Goal: Task Accomplishment & Management: Manage account settings

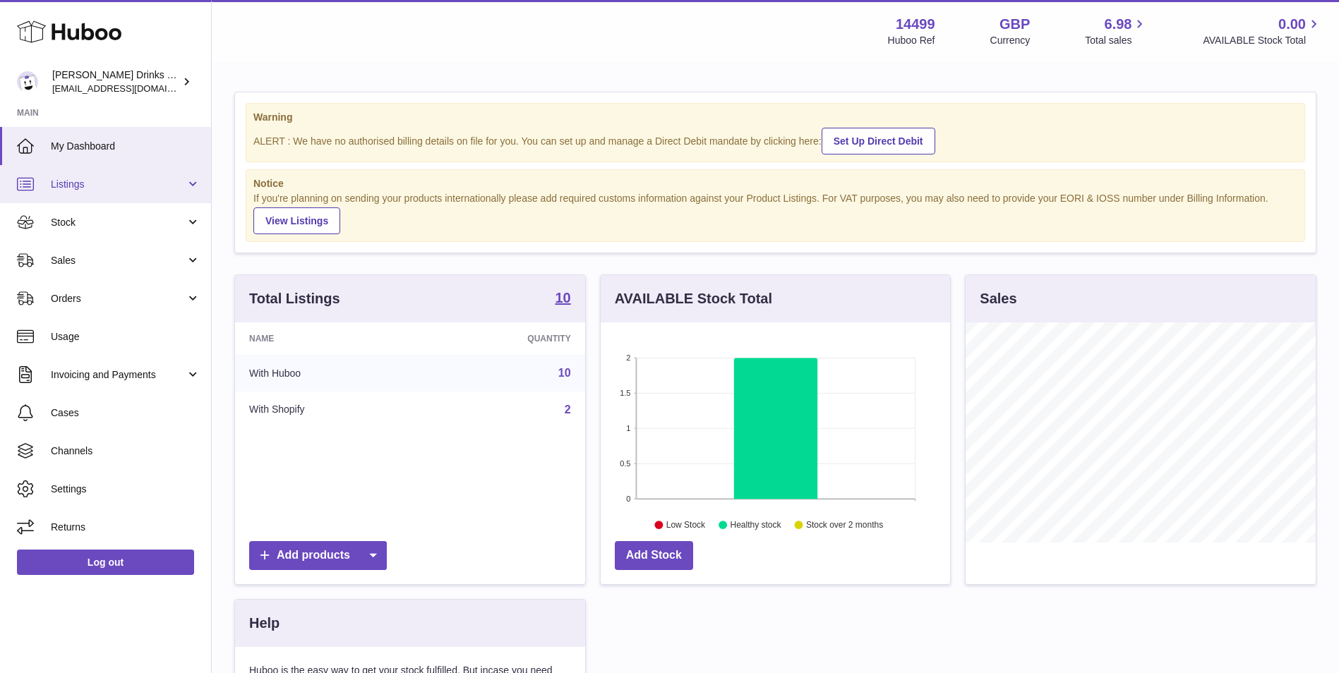
scroll to position [220, 349]
click at [136, 191] on link "Listings" at bounding box center [105, 184] width 211 height 38
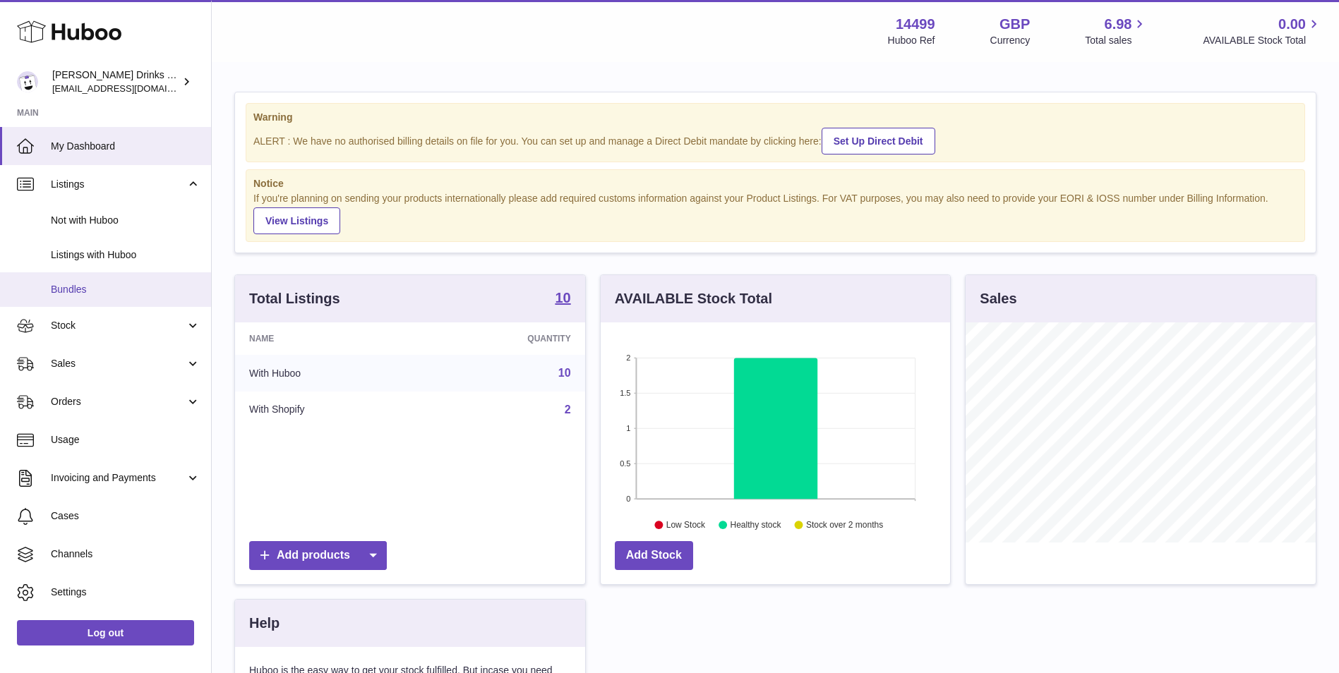
click at [126, 287] on span "Bundles" at bounding box center [126, 289] width 150 height 13
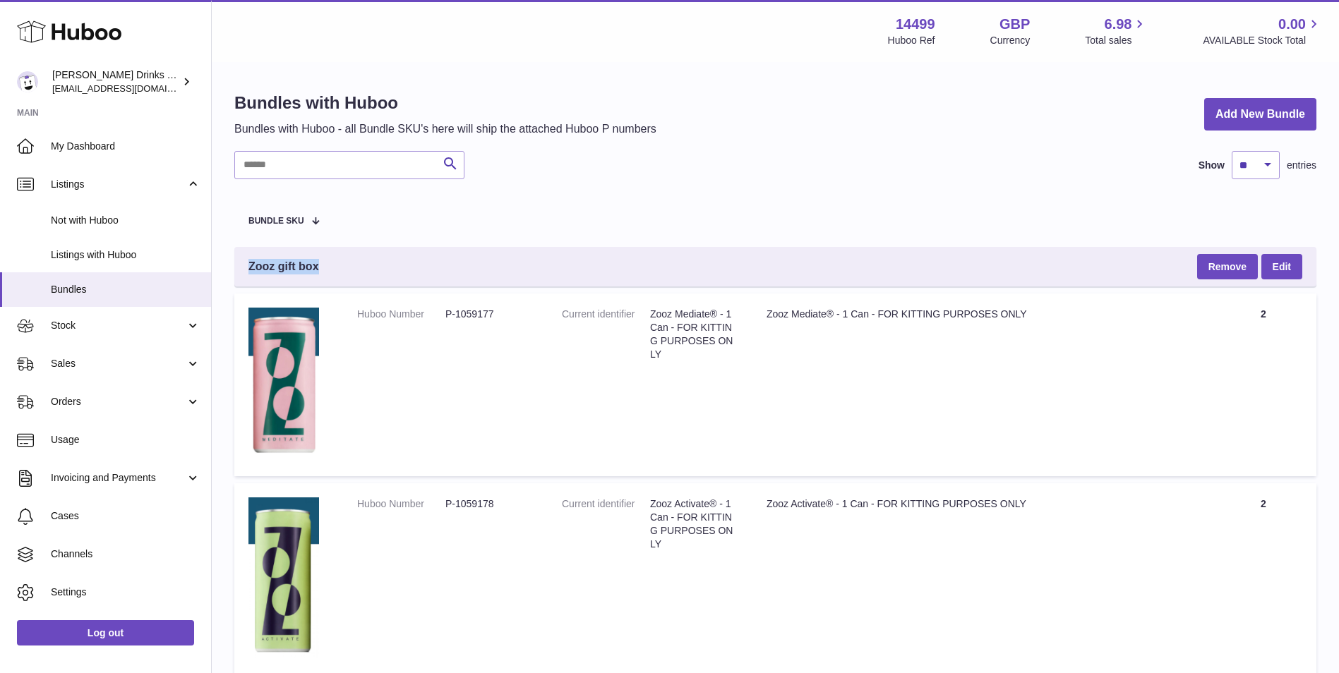
drag, startPoint x: 370, startPoint y: 264, endPoint x: 247, endPoint y: 267, distance: 123.5
click at [247, 267] on div "Zooz gift box Remove Edit" at bounding box center [775, 267] width 1082 height 40
click at [375, 270] on div "Zooz gift box Remove Edit" at bounding box center [775, 267] width 1082 height 40
drag, startPoint x: 347, startPoint y: 267, endPoint x: 243, endPoint y: 269, distance: 104.5
click at [243, 269] on div "Zooz gift box Remove Edit" at bounding box center [775, 267] width 1082 height 40
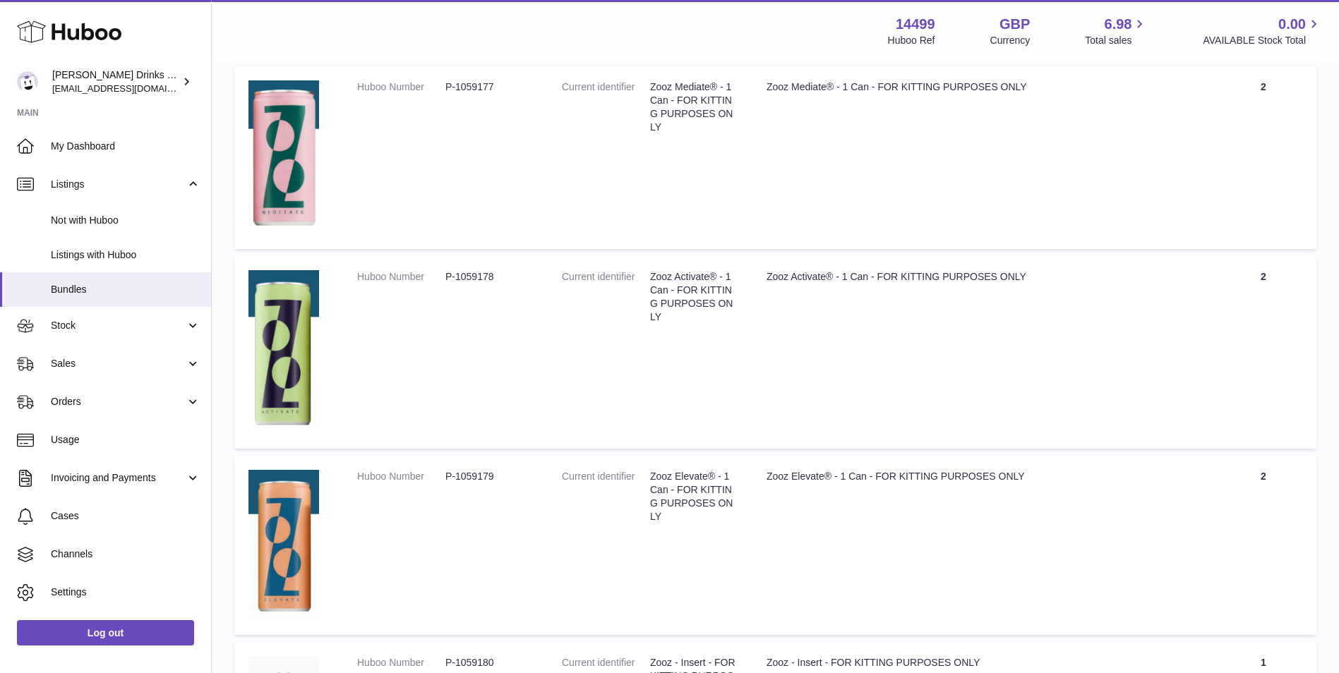
scroll to position [181, 0]
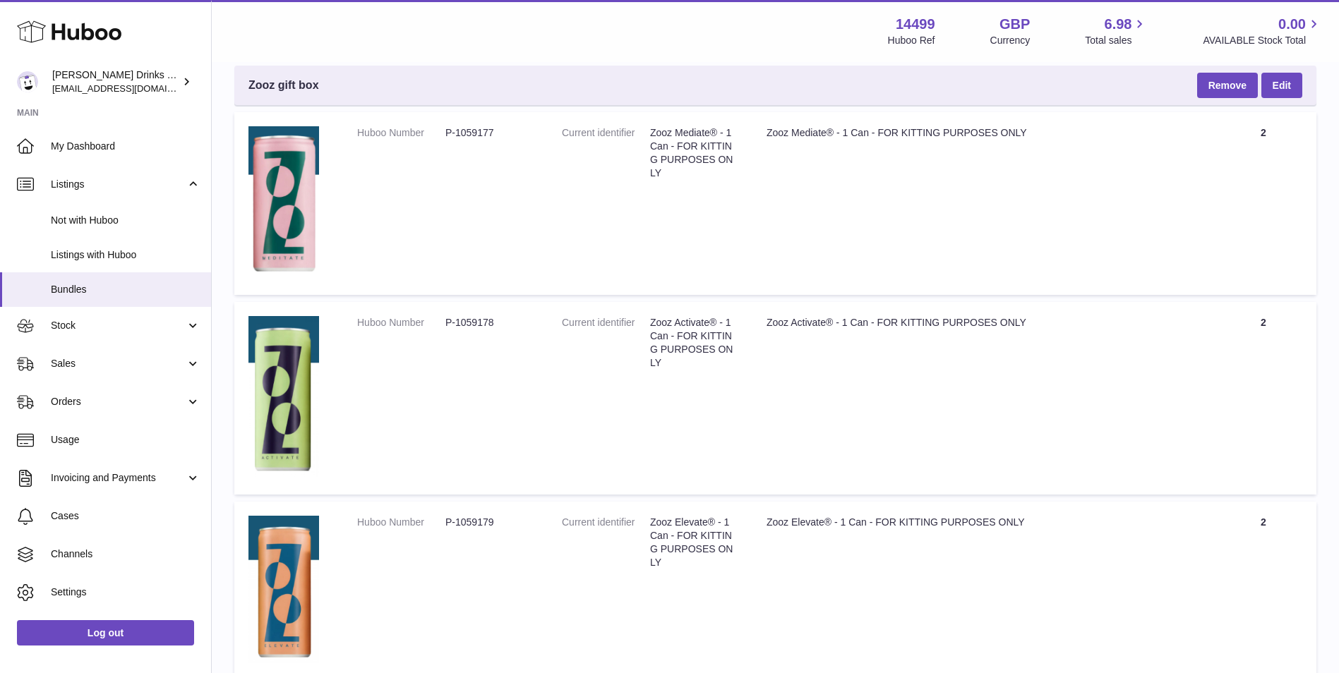
click at [972, 78] on div "Zooz gift box Remove Edit" at bounding box center [775, 86] width 1082 height 40
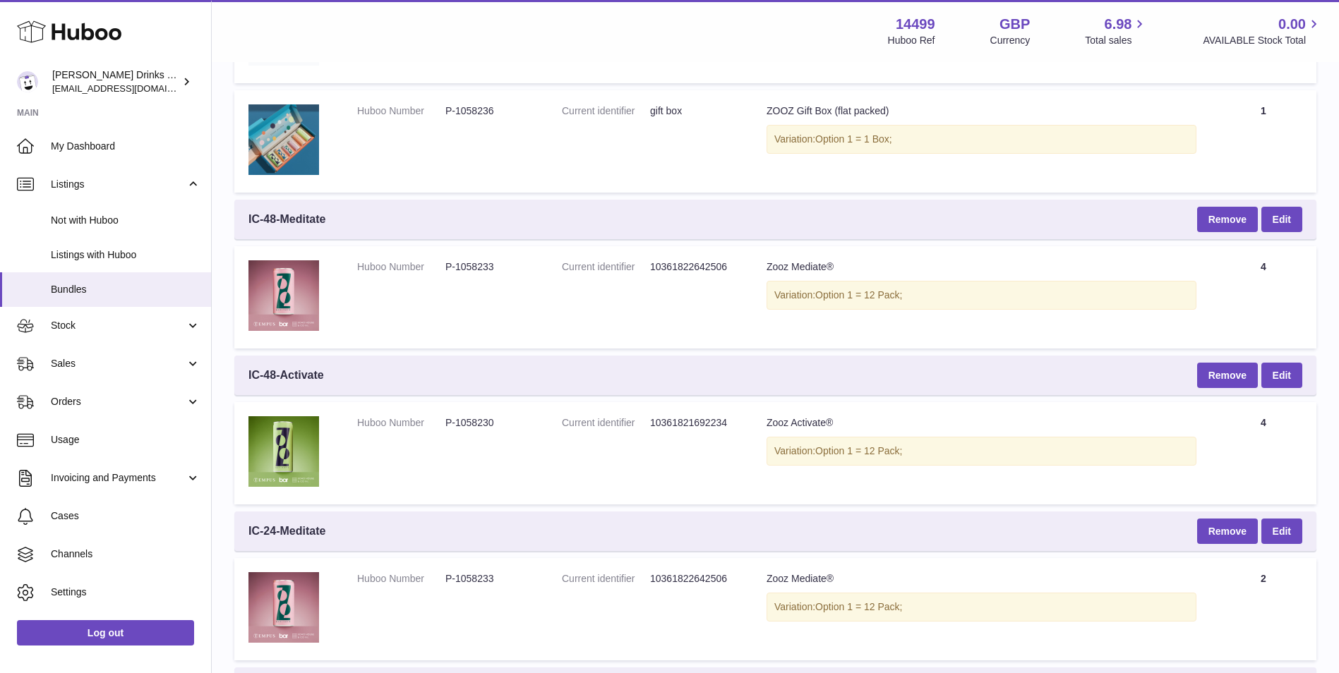
scroll to position [1004, 0]
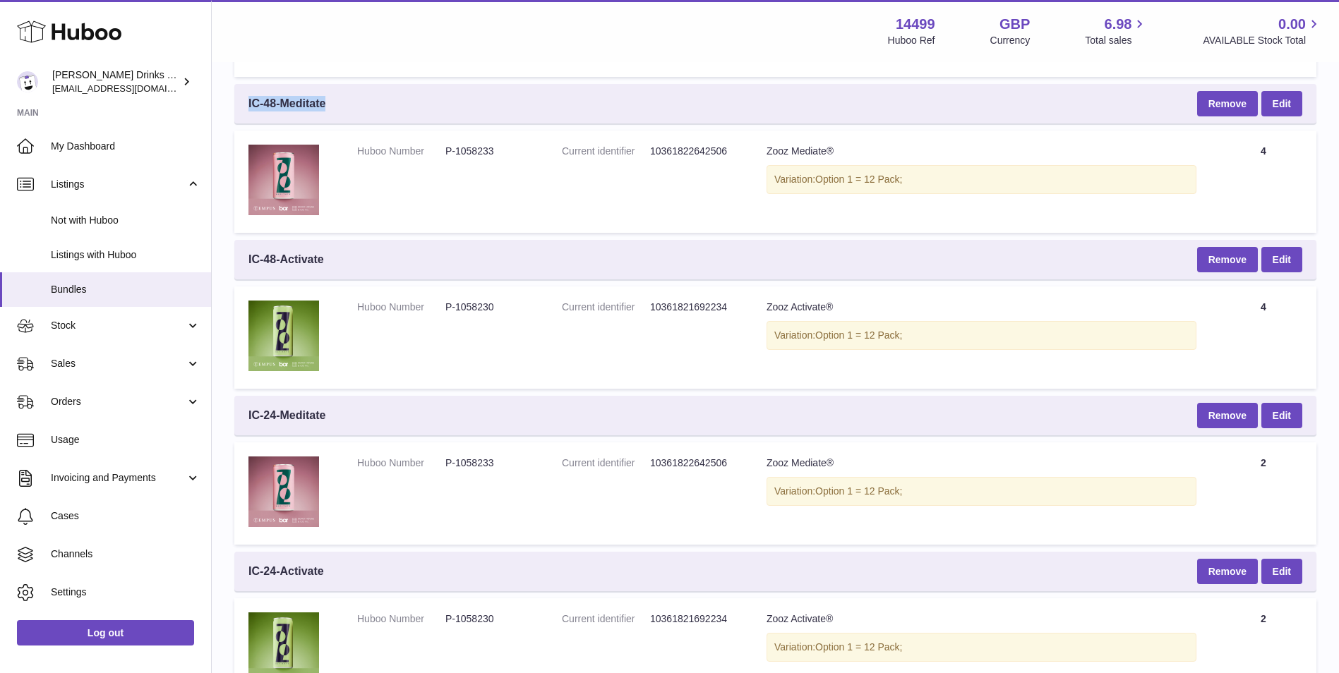
drag, startPoint x: 339, startPoint y: 100, endPoint x: 243, endPoint y: 116, distance: 97.3
click at [243, 116] on div "IC-48-Meditate Remove Edit" at bounding box center [775, 104] width 1082 height 40
drag, startPoint x: 301, startPoint y: 270, endPoint x: 238, endPoint y: 272, distance: 62.8
click at [238, 272] on div "IC-48-Activate Remove Edit" at bounding box center [775, 260] width 1082 height 40
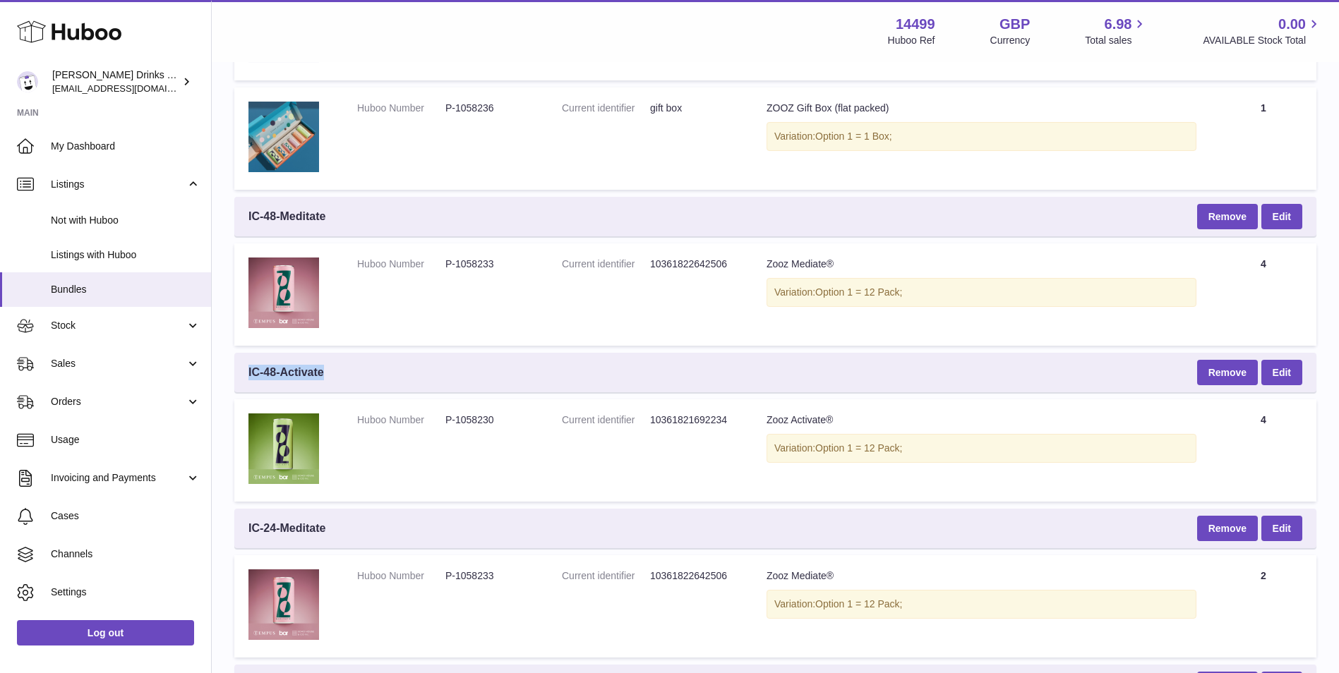
scroll to position [887, 0]
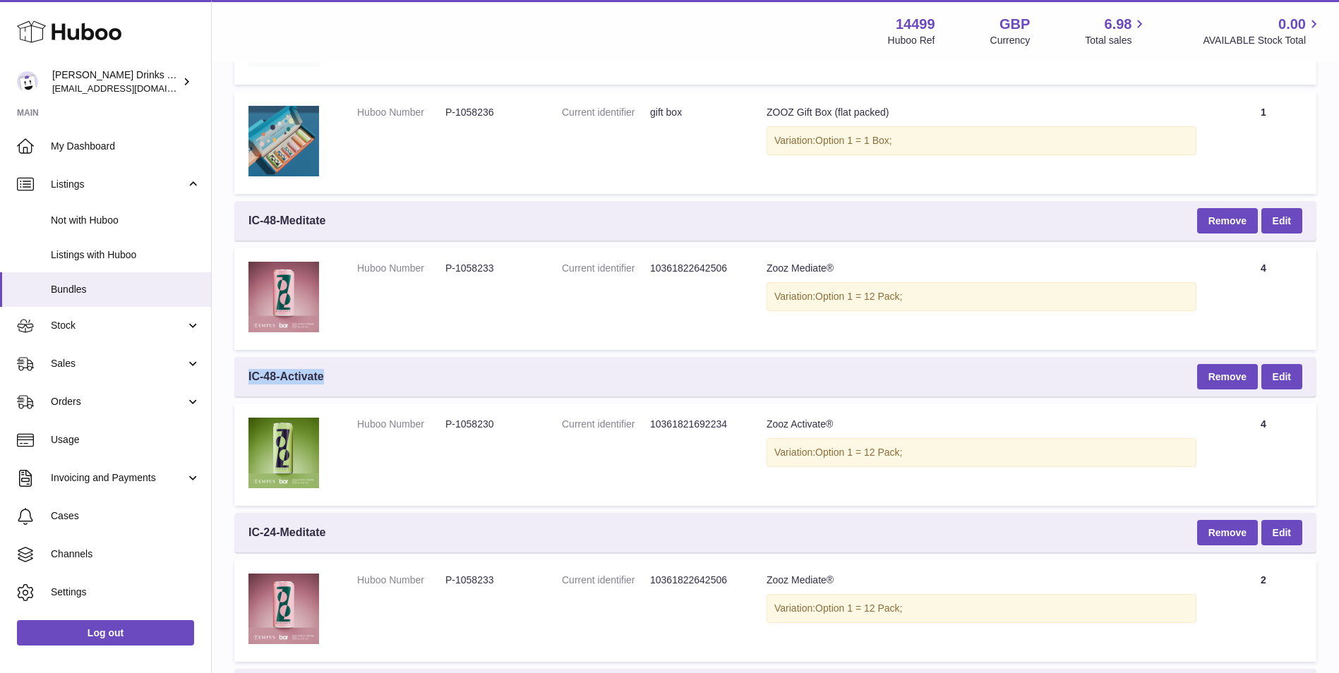
click at [556, 380] on div "IC-48-Activate Remove Edit" at bounding box center [775, 377] width 1082 height 40
drag, startPoint x: 975, startPoint y: 299, endPoint x: 772, endPoint y: 291, distance: 202.7
click at [772, 291] on div "Variation: Option 1 = 12 Pack;" at bounding box center [981, 296] width 430 height 29
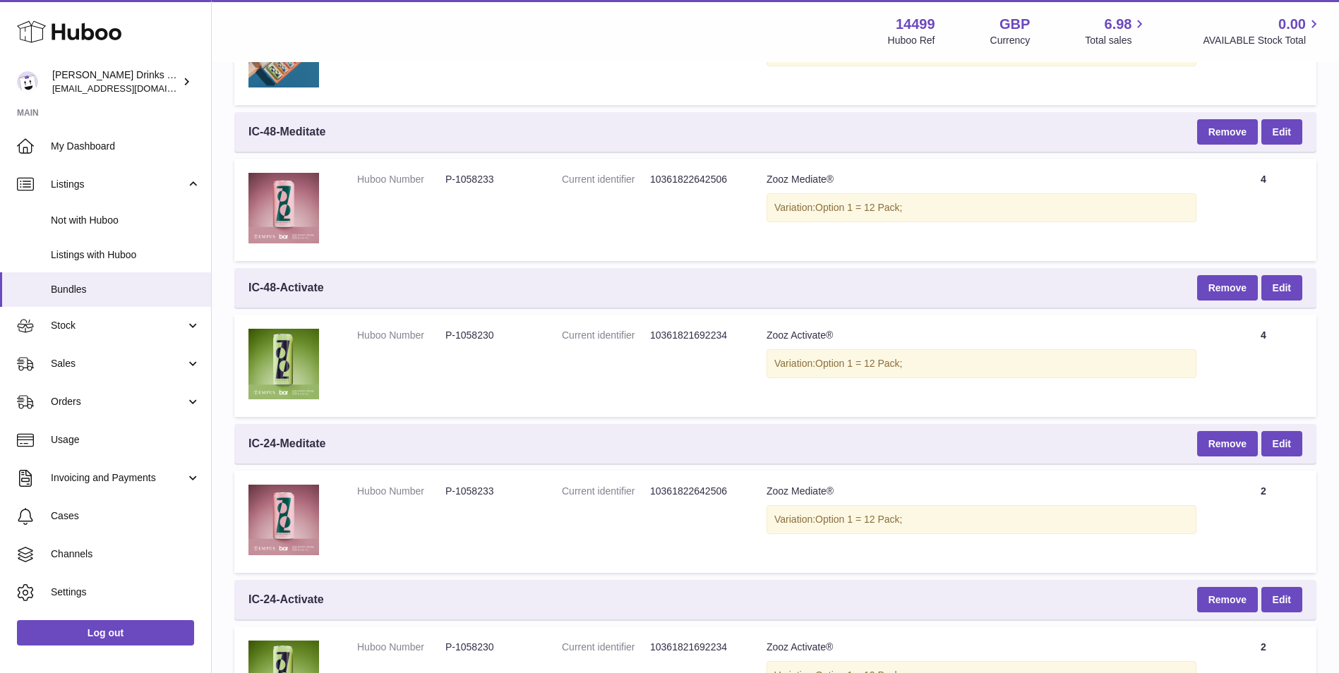
scroll to position [1004, 0]
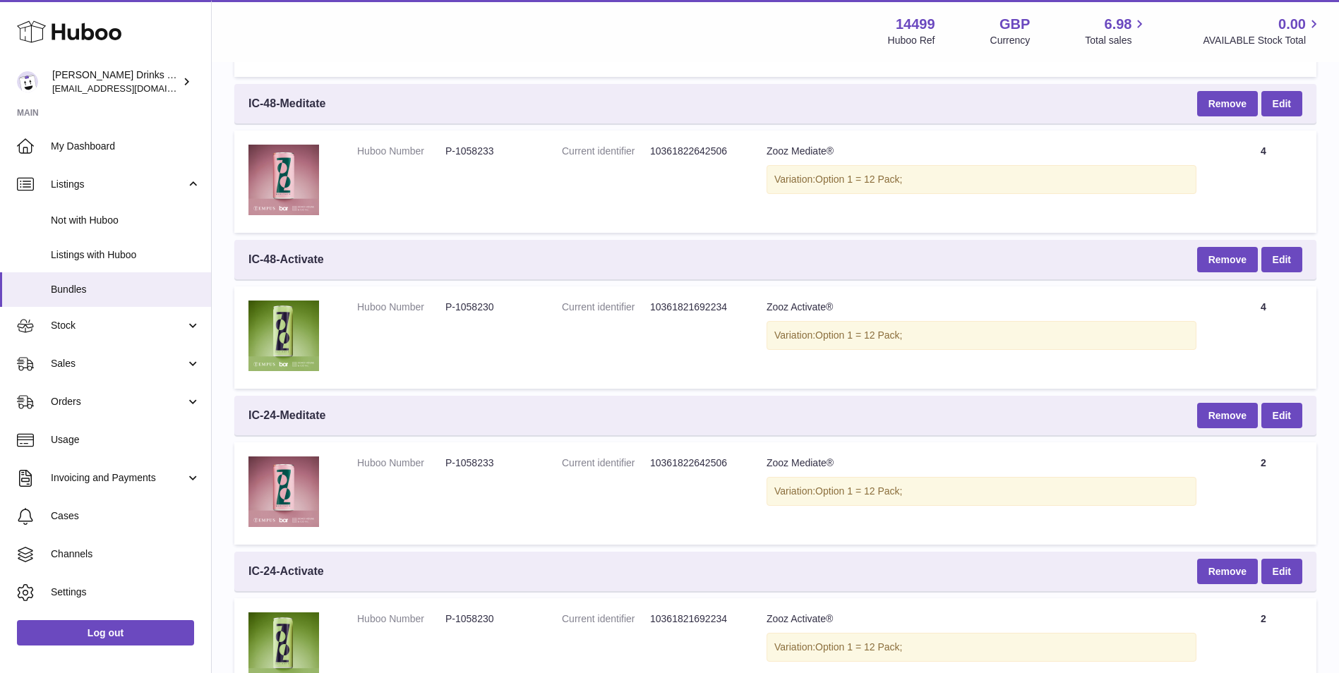
click at [1283, 146] on td "Quantity 4" at bounding box center [1263, 182] width 106 height 102
drag, startPoint x: 1292, startPoint y: 161, endPoint x: 1248, endPoint y: 147, distance: 46.4
click at [1248, 147] on td "Quantity 4" at bounding box center [1263, 182] width 106 height 102
drag, startPoint x: 1274, startPoint y: 318, endPoint x: 1256, endPoint y: 320, distance: 18.4
click at [1256, 320] on td "Quantity 4" at bounding box center [1263, 338] width 106 height 102
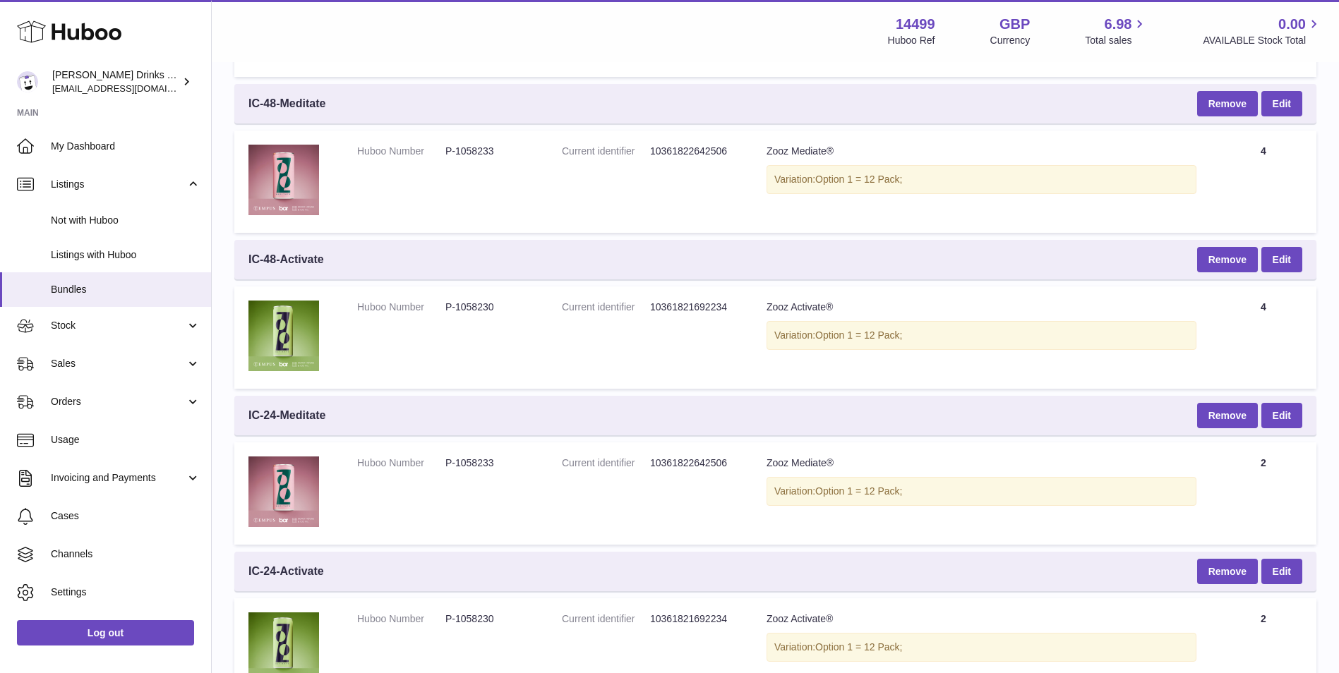
click at [1293, 176] on td "Quantity 4" at bounding box center [1263, 182] width 106 height 102
drag, startPoint x: 500, startPoint y: 150, endPoint x: 457, endPoint y: 157, distance: 42.9
click at [457, 157] on dd "P-1058233" at bounding box center [489, 151] width 88 height 13
click at [931, 178] on div "Variation: Option 1 = 12 Pack;" at bounding box center [981, 179] width 430 height 29
drag, startPoint x: 924, startPoint y: 175, endPoint x: 766, endPoint y: 184, distance: 158.3
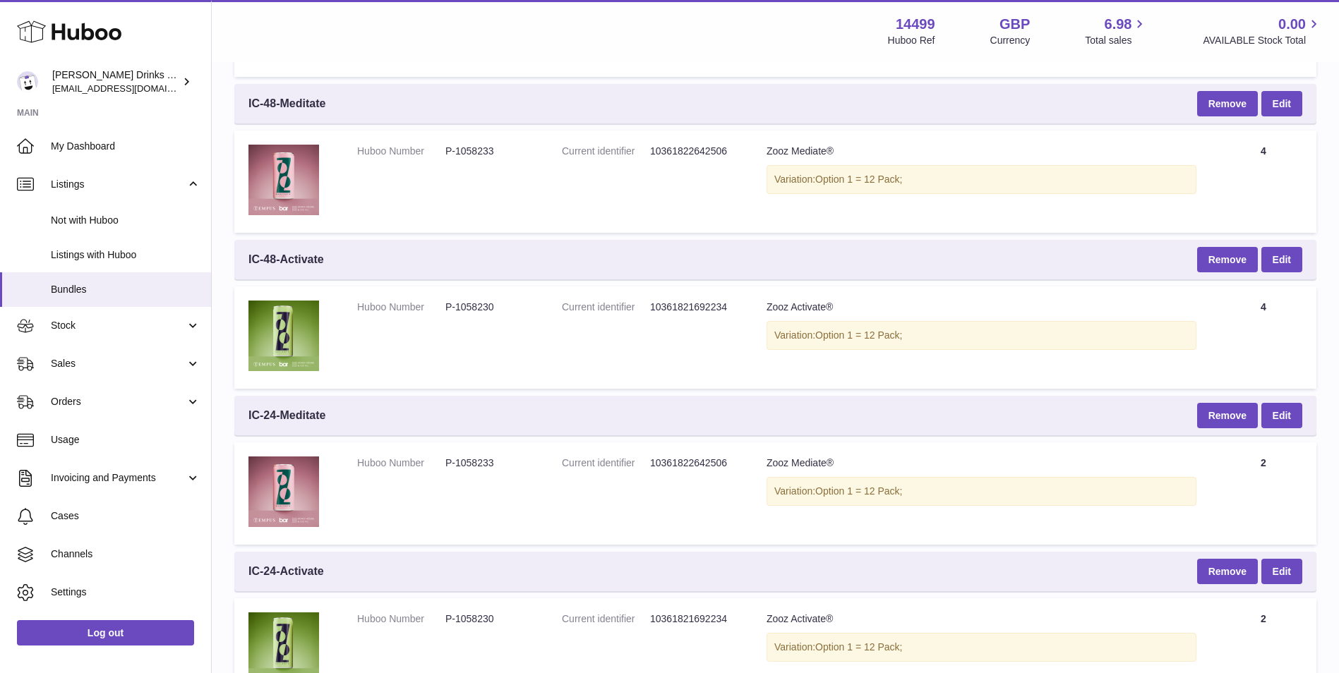
click at [766, 184] on div "Variation: Option 1 = 12 Pack;" at bounding box center [981, 179] width 430 height 29
drag, startPoint x: 1284, startPoint y: 152, endPoint x: 1255, endPoint y: 159, distance: 30.0
click at [1255, 159] on td "Quantity 4" at bounding box center [1263, 182] width 106 height 102
click at [1070, 342] on div "Variation: Option 1 = 12 Pack;" at bounding box center [981, 335] width 430 height 29
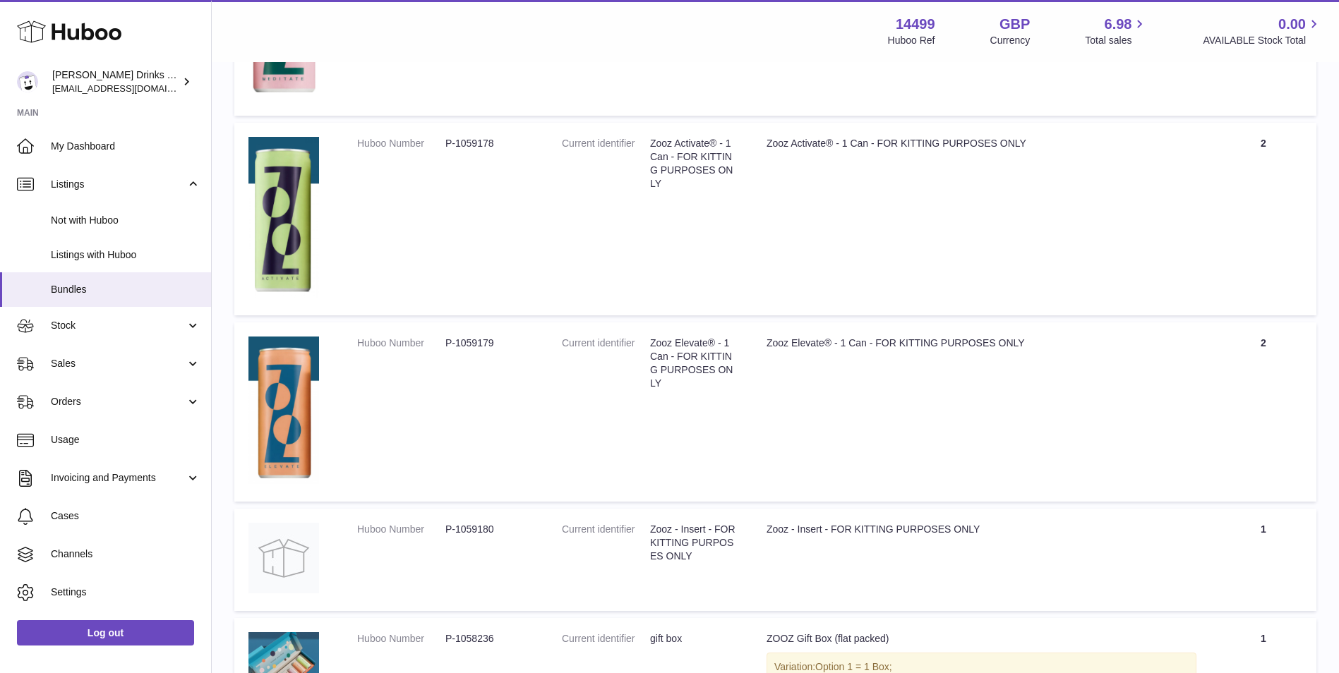
scroll to position [299, 0]
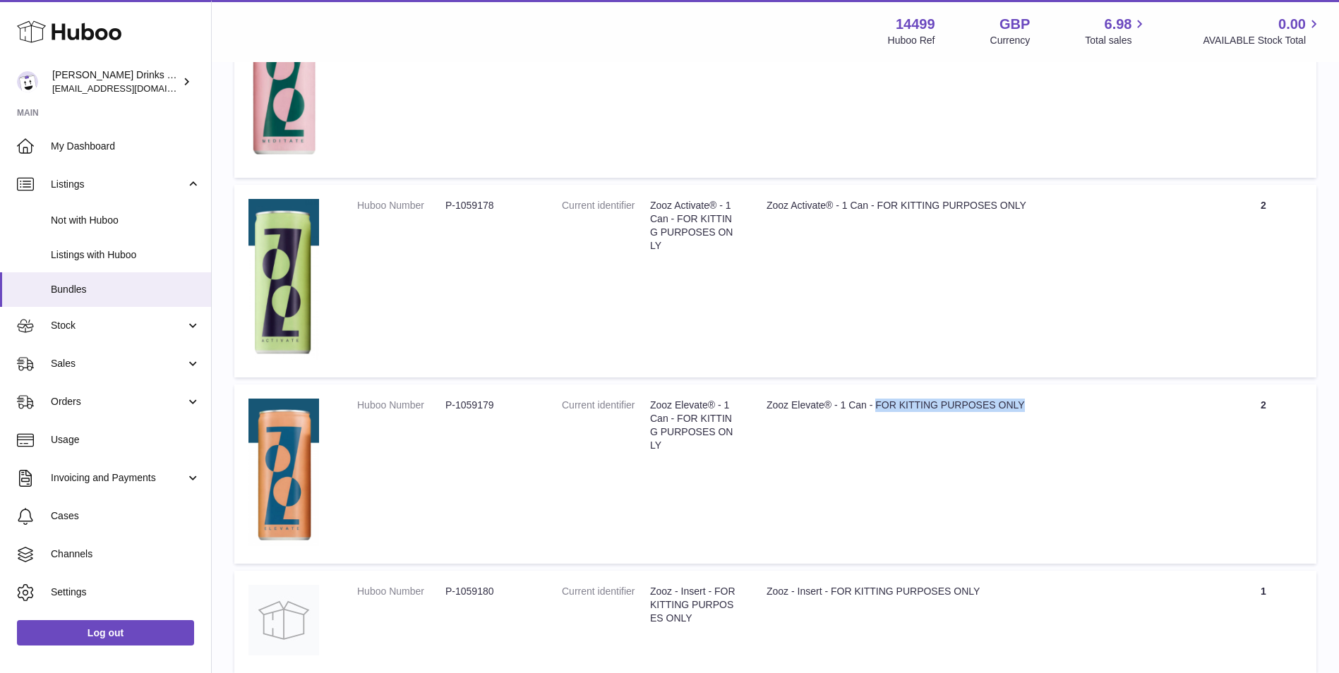
drag, startPoint x: 1029, startPoint y: 398, endPoint x: 875, endPoint y: 418, distance: 155.2
click at [875, 418] on td "Title Zooz Elevate® - 1 Can - FOR KITTING PURPOSES ONLY" at bounding box center [981, 474] width 458 height 179
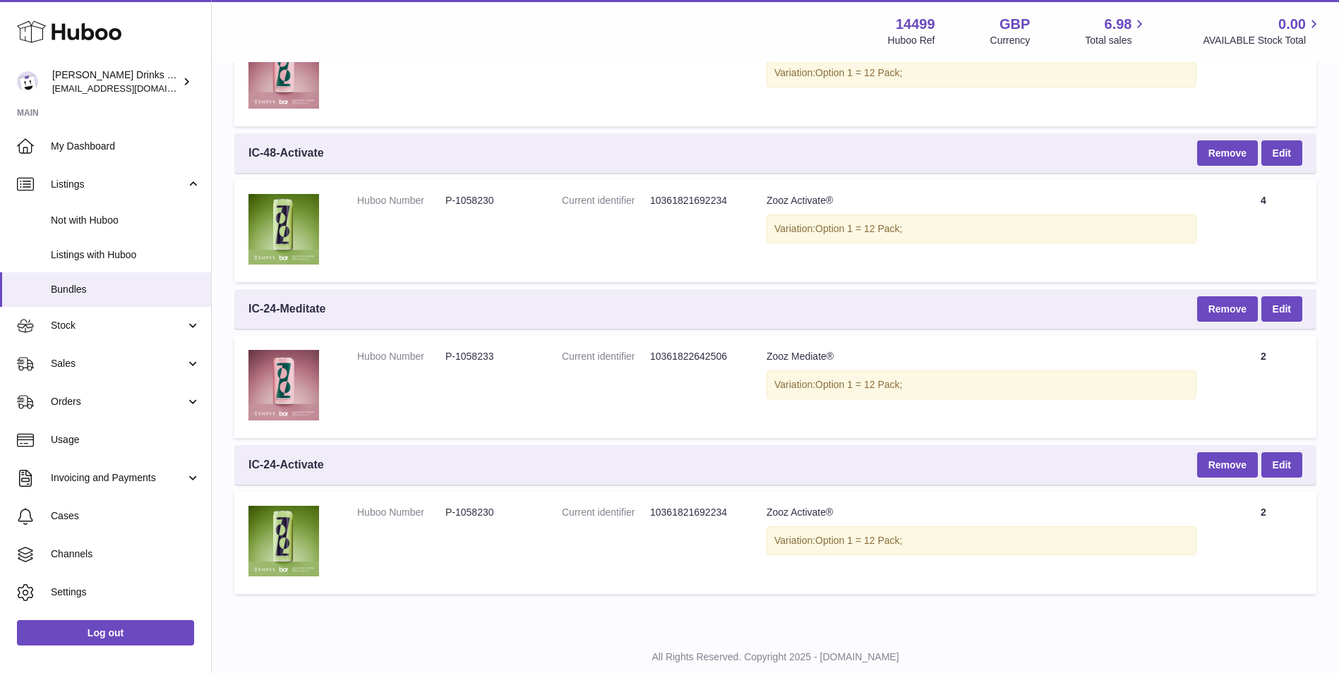
scroll to position [1144, 0]
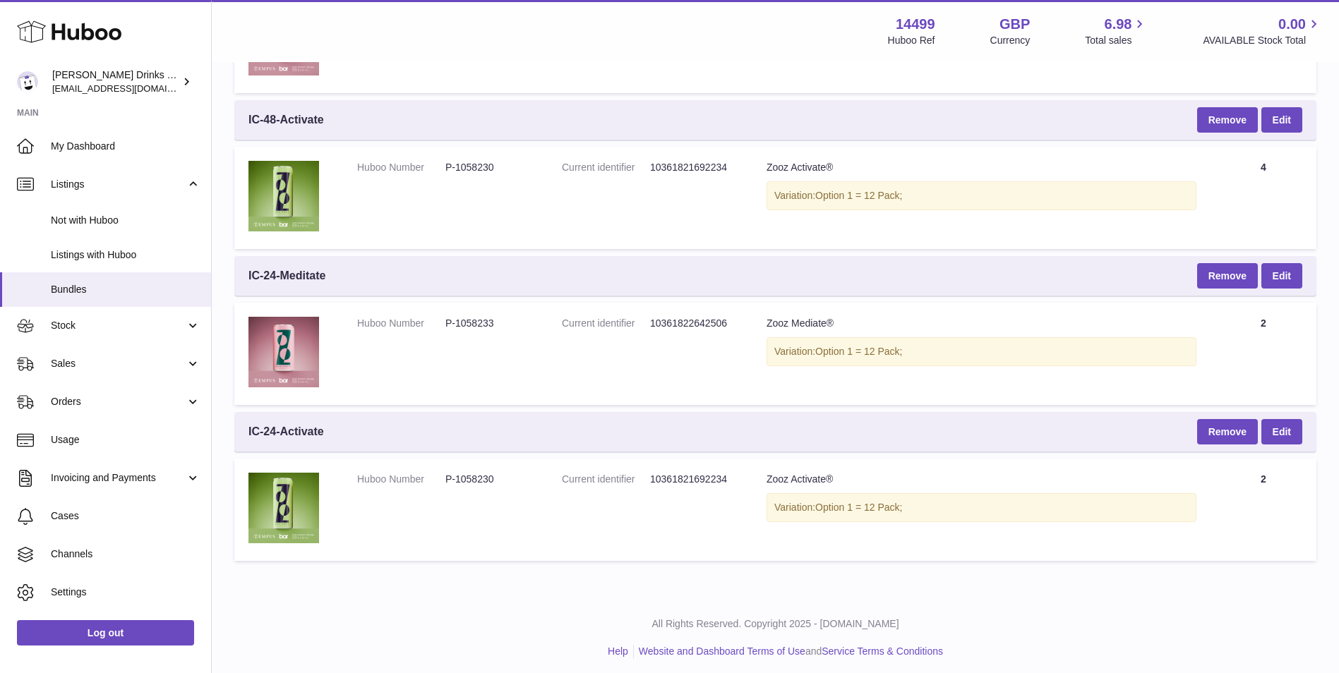
drag, startPoint x: 1286, startPoint y: 486, endPoint x: 1250, endPoint y: 491, distance: 35.7
click at [1250, 491] on td "Quantity 2" at bounding box center [1263, 510] width 106 height 102
drag, startPoint x: 936, startPoint y: 511, endPoint x: 773, endPoint y: 524, distance: 163.5
click at [773, 524] on td "Title Zooz Activate® Variation: Option 1 = 12 Pack;" at bounding box center [981, 510] width 458 height 102
click at [925, 515] on div "Variation: Option 1 = 12 Pack;" at bounding box center [981, 507] width 430 height 29
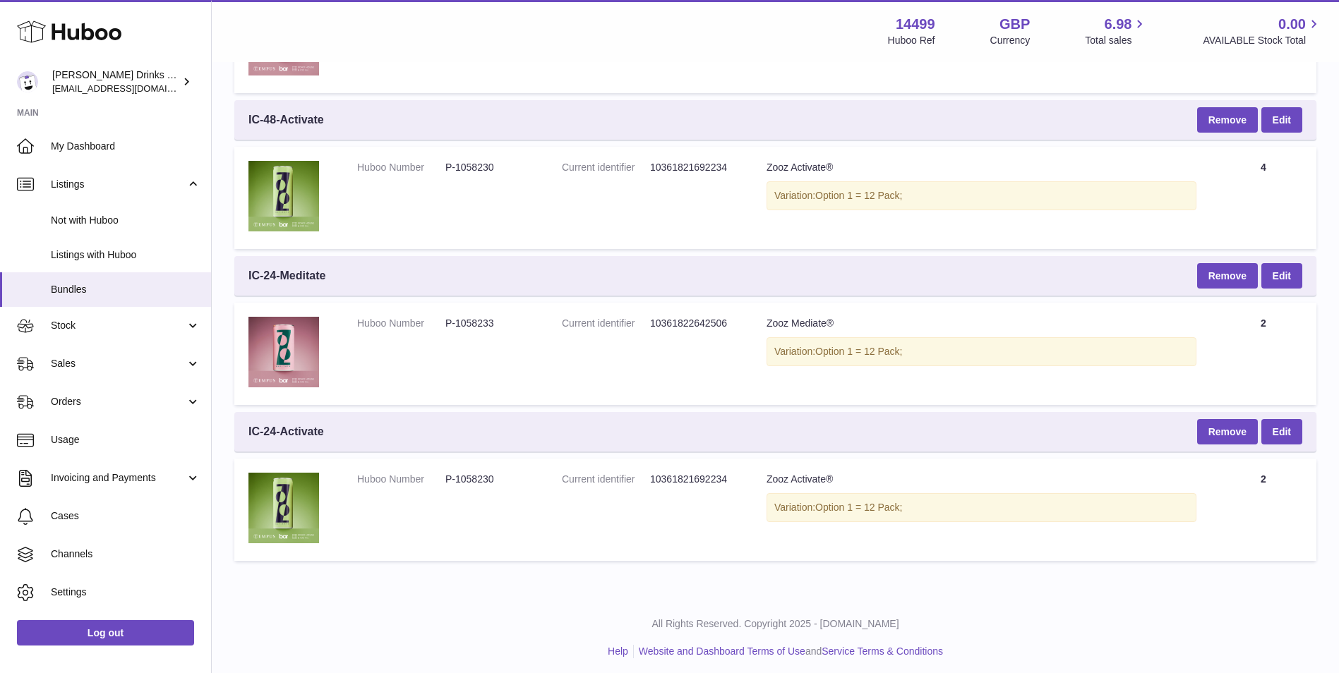
drag, startPoint x: 869, startPoint y: 507, endPoint x: 774, endPoint y: 514, distance: 95.5
click at [774, 514] on div "Variation: Option 1 = 12 Pack;" at bounding box center [981, 507] width 430 height 29
drag, startPoint x: 1276, startPoint y: 477, endPoint x: 1258, endPoint y: 481, distance: 18.8
click at [1258, 481] on td "Quantity 2" at bounding box center [1263, 510] width 106 height 102
click at [1109, 597] on div "All Rights Reserved. Copyright 2025 - Huboo.co.uk Help Website and Dashboard Te…" at bounding box center [775, 637] width 1127 height 83
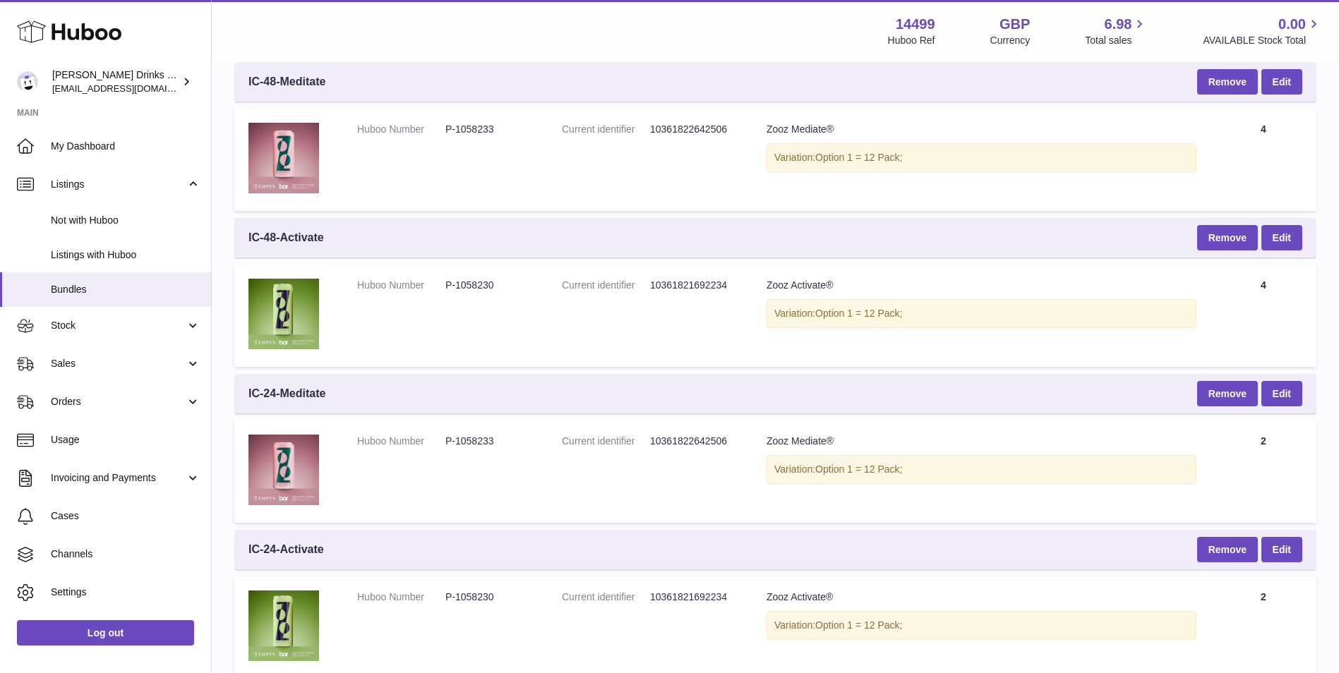
scroll to position [791, 0]
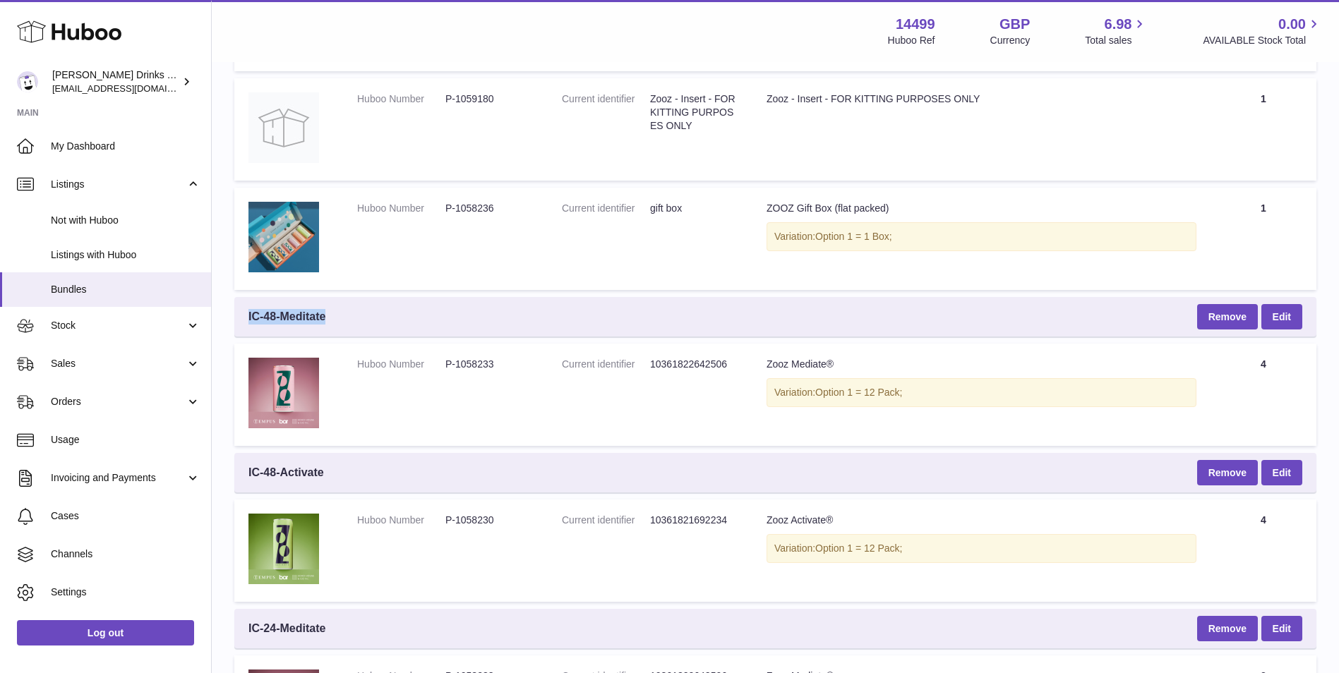
drag, startPoint x: 349, startPoint y: 318, endPoint x: 242, endPoint y: 334, distance: 108.5
click at [242, 334] on div "IC-48-Meditate Remove Edit" at bounding box center [775, 317] width 1082 height 40
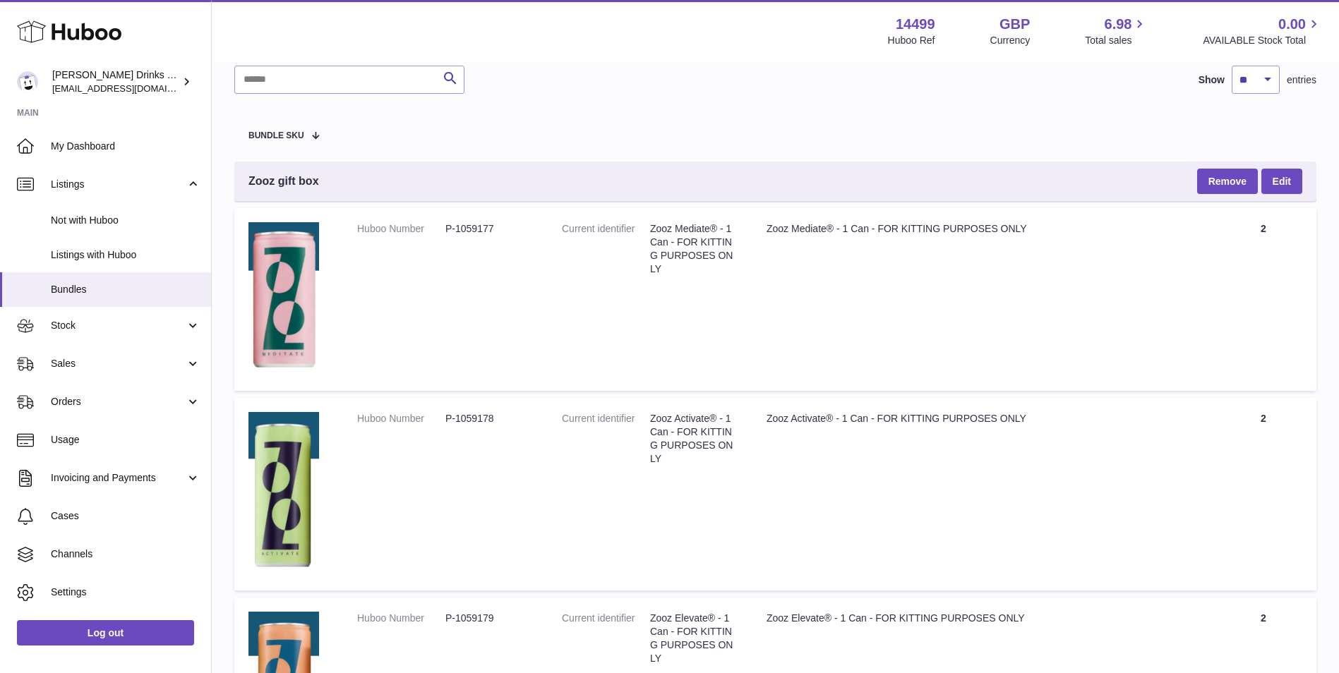
scroll to position [0, 0]
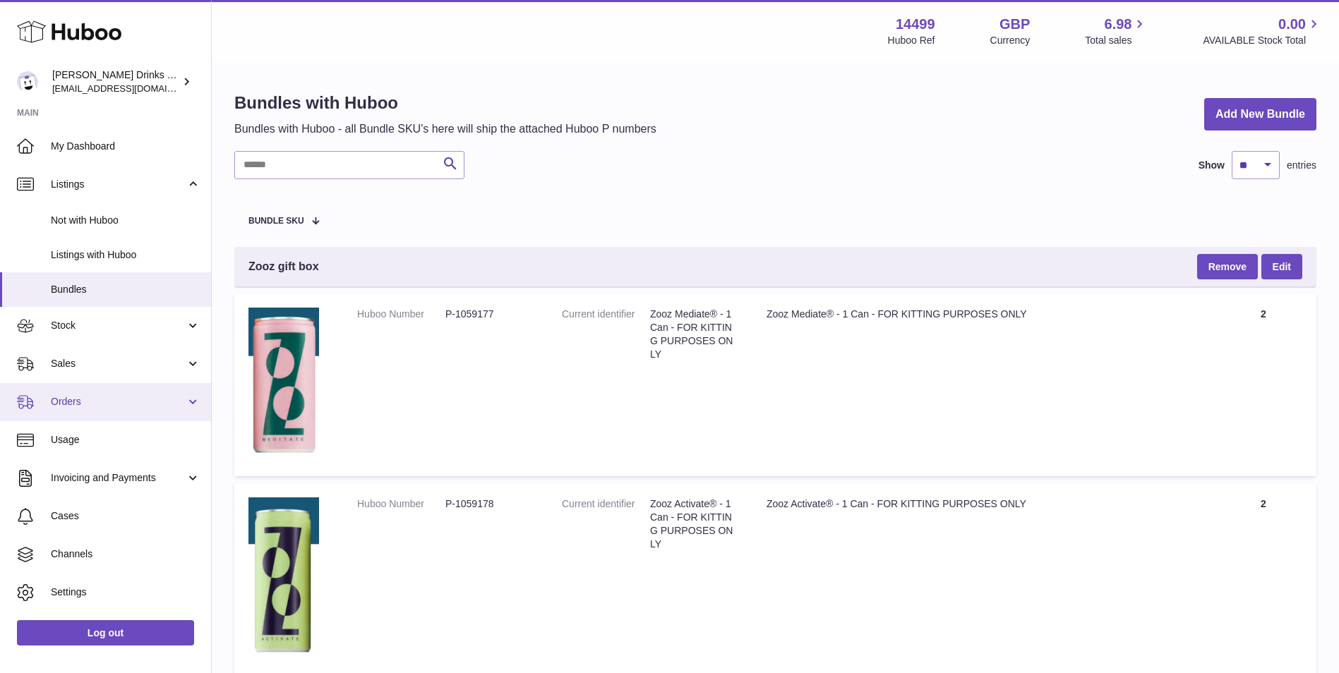
click at [144, 400] on span "Orders" at bounding box center [118, 401] width 135 height 13
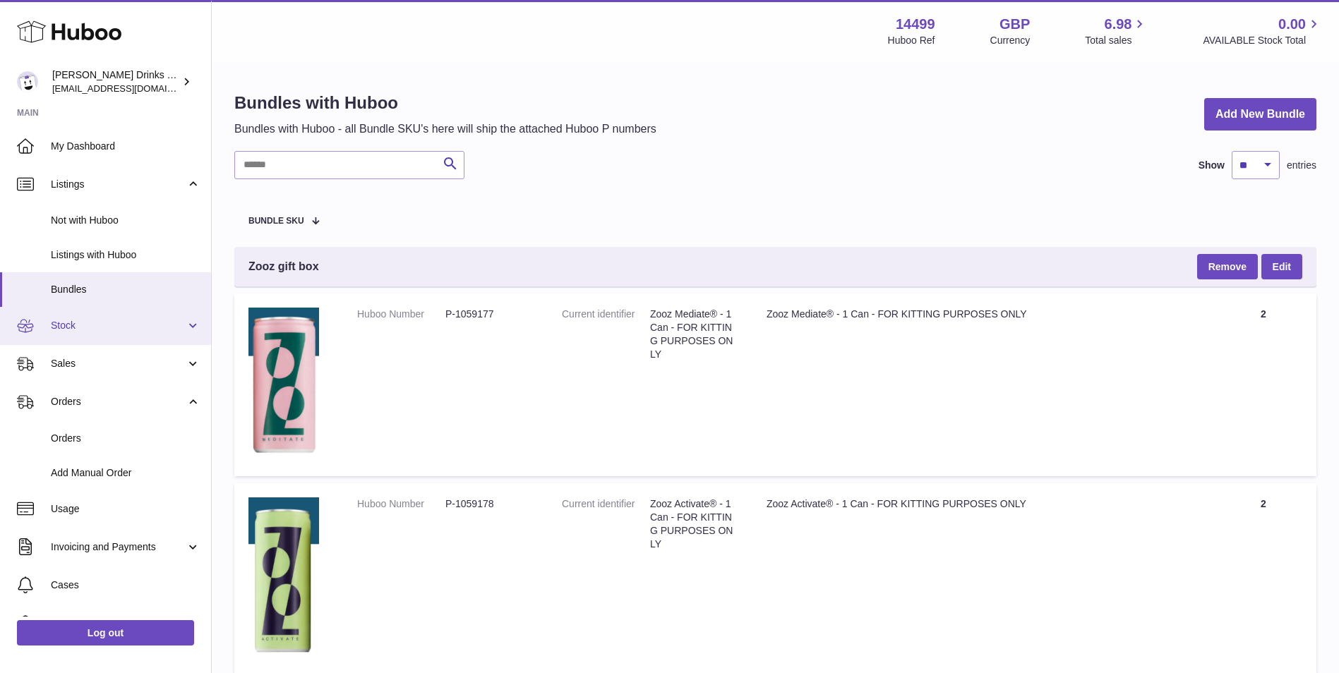
click at [137, 316] on link "Stock" at bounding box center [105, 326] width 211 height 38
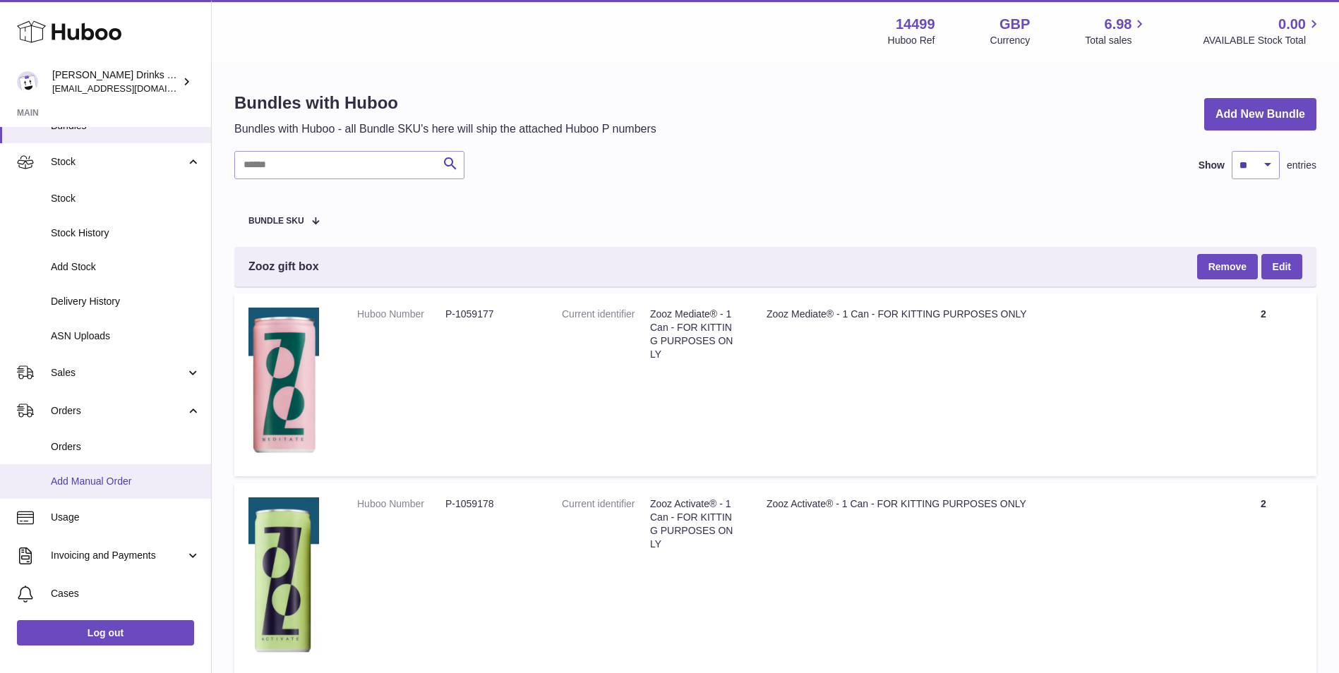
scroll to position [235, 0]
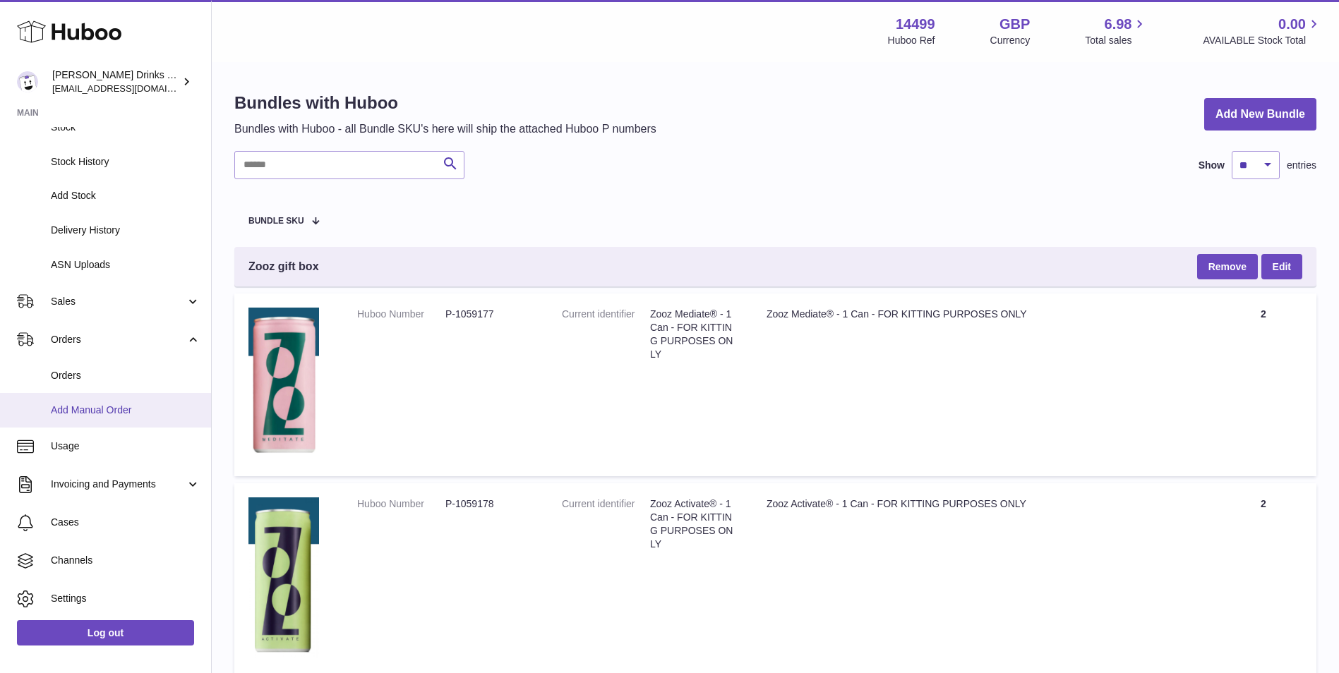
click at [134, 406] on span "Add Manual Order" at bounding box center [126, 410] width 150 height 13
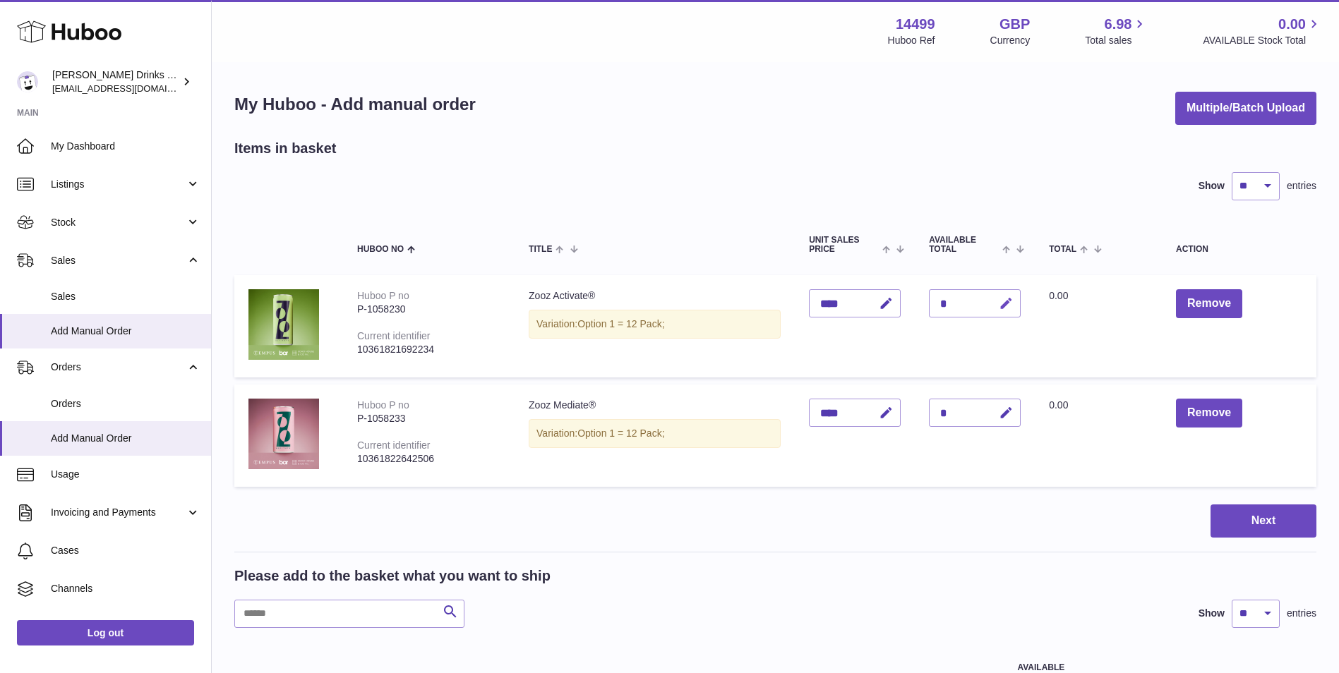
click at [1008, 301] on icon "button" at bounding box center [1006, 303] width 15 height 15
type input "*"
click at [982, 411] on div "*" at bounding box center [975, 413] width 92 height 28
click at [1006, 294] on button "submit" at bounding box center [1004, 303] width 27 height 23
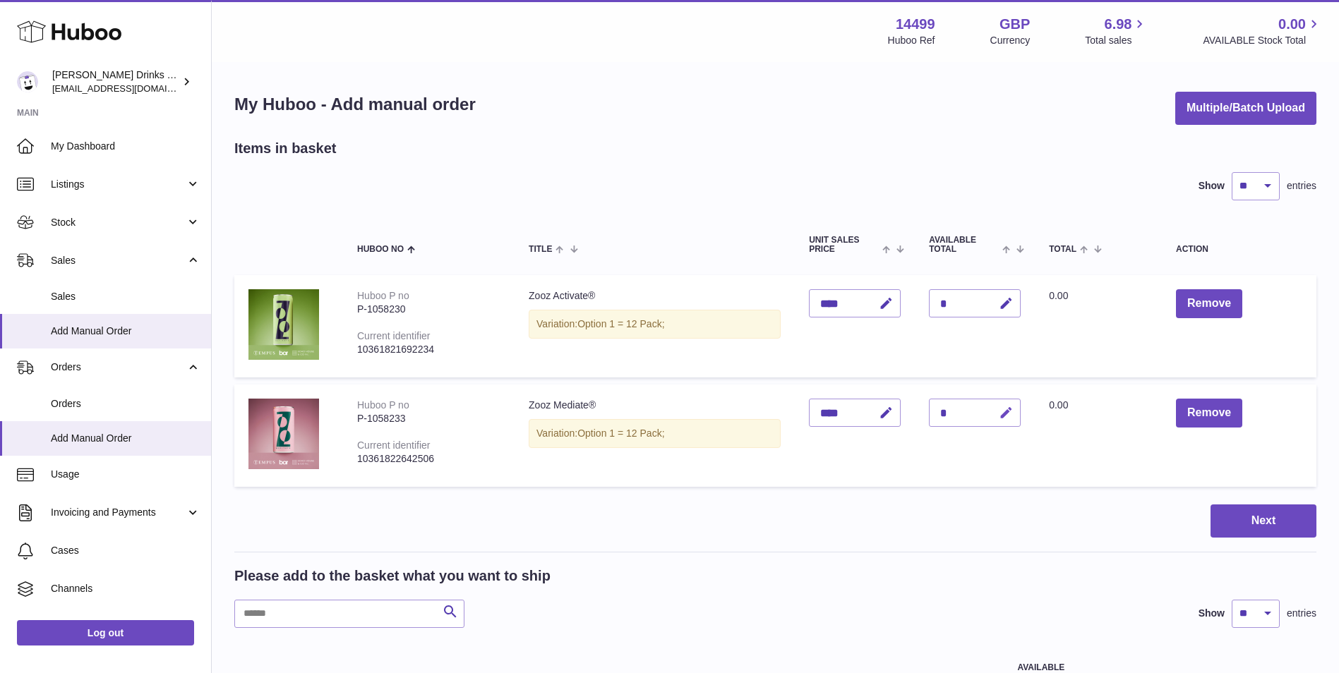
click at [1006, 416] on icon "button" at bounding box center [1006, 413] width 15 height 15
type input "*"
drag, startPoint x: 1018, startPoint y: 414, endPoint x: 1026, endPoint y: 416, distance: 8.7
click at [1018, 414] on button "submit" at bounding box center [1004, 413] width 27 height 23
click at [1243, 517] on button "Next" at bounding box center [1263, 521] width 106 height 33
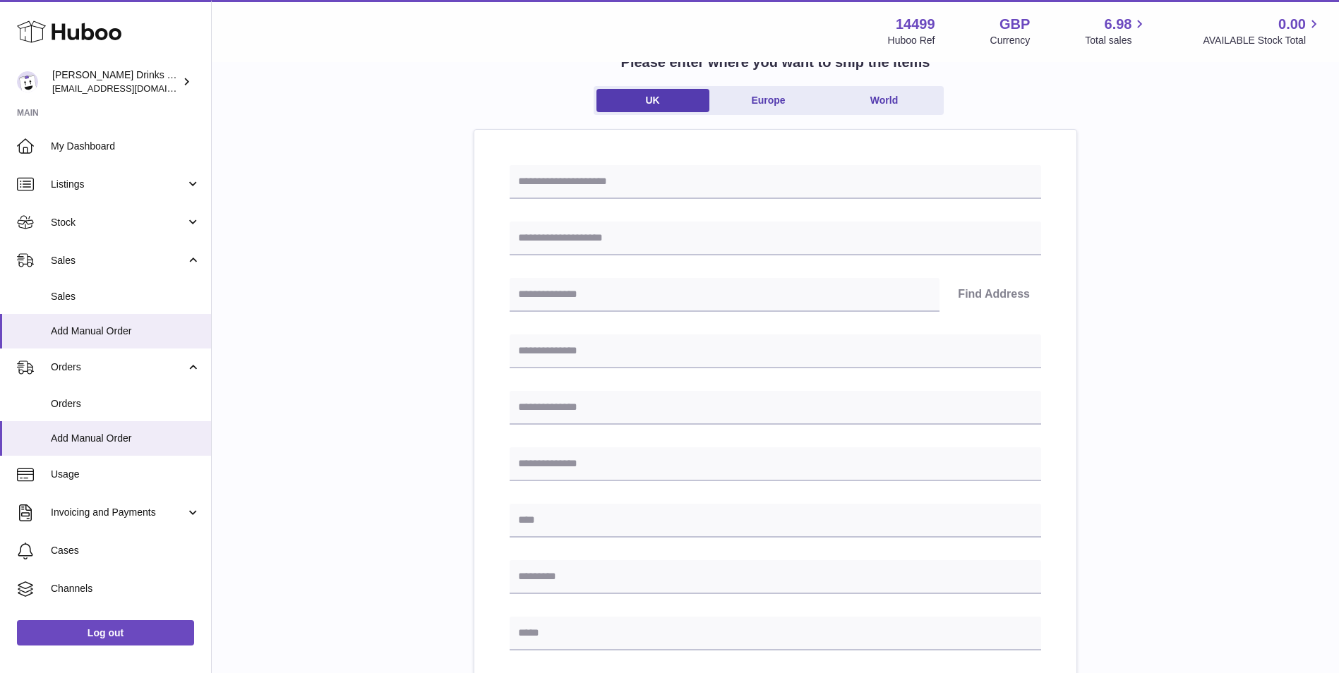
scroll to position [90, 0]
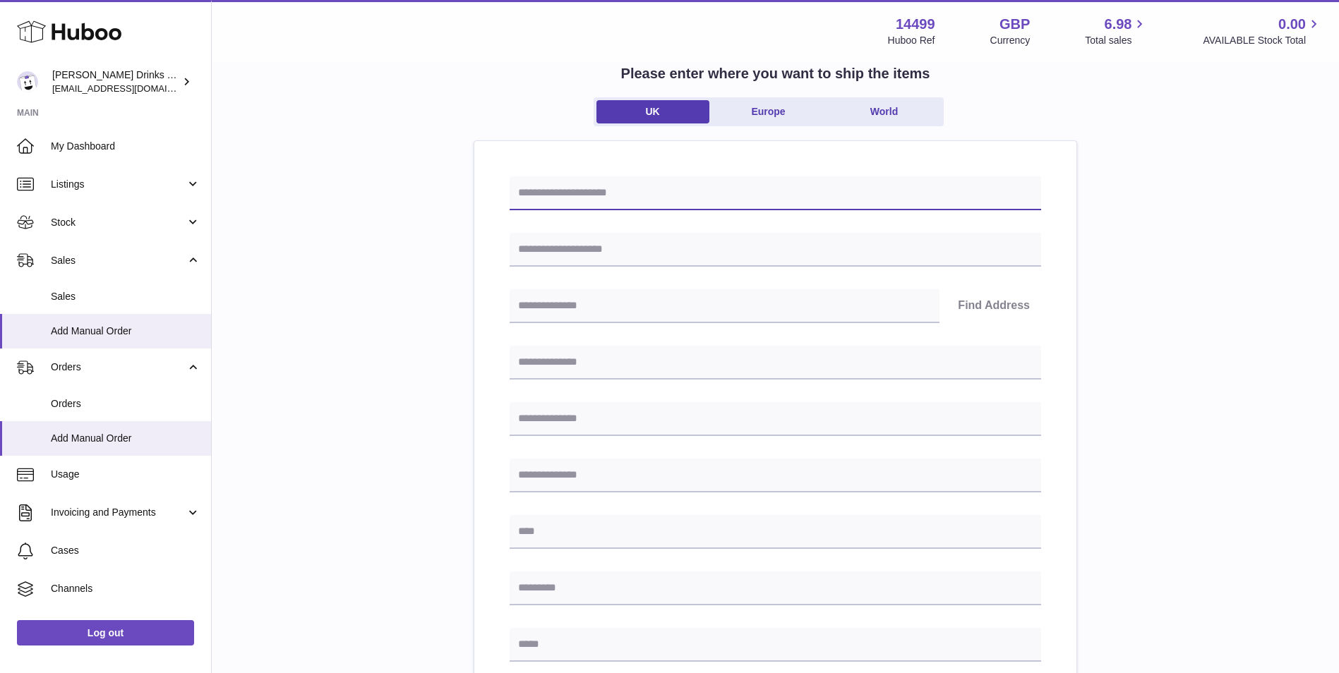
click at [573, 193] on input "text" at bounding box center [774, 193] width 531 height 34
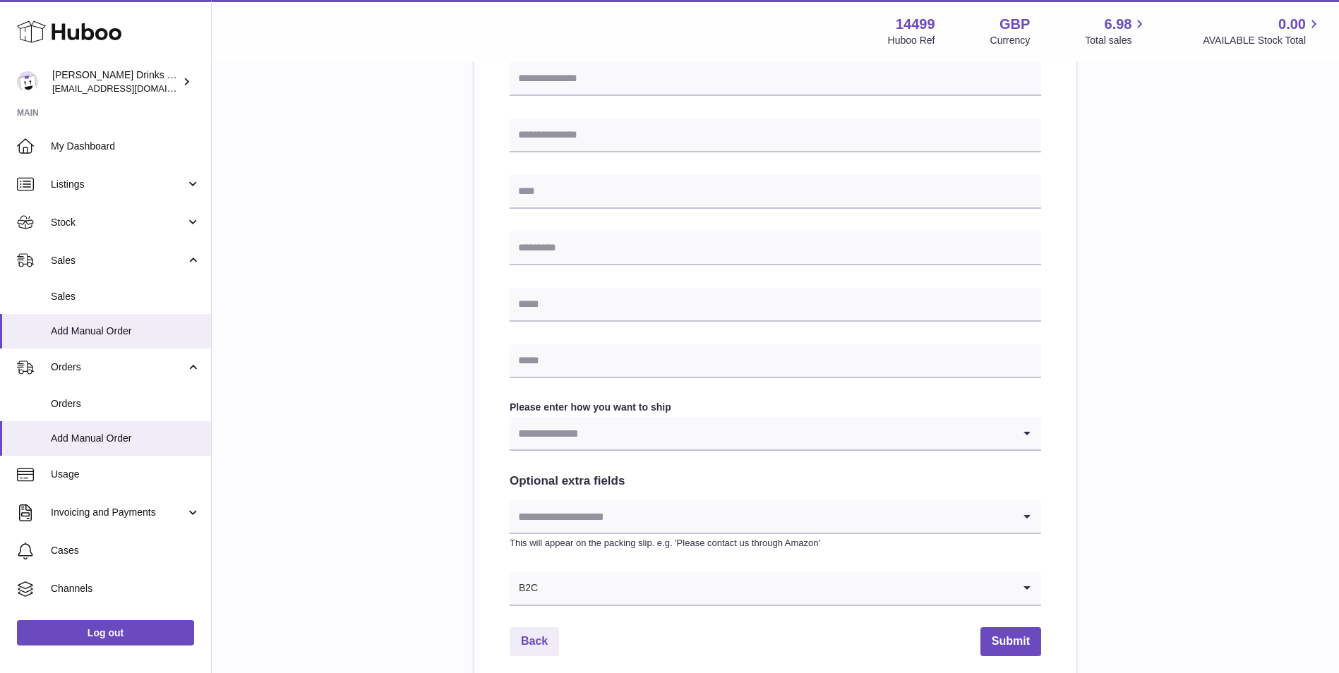
scroll to position [560, 0]
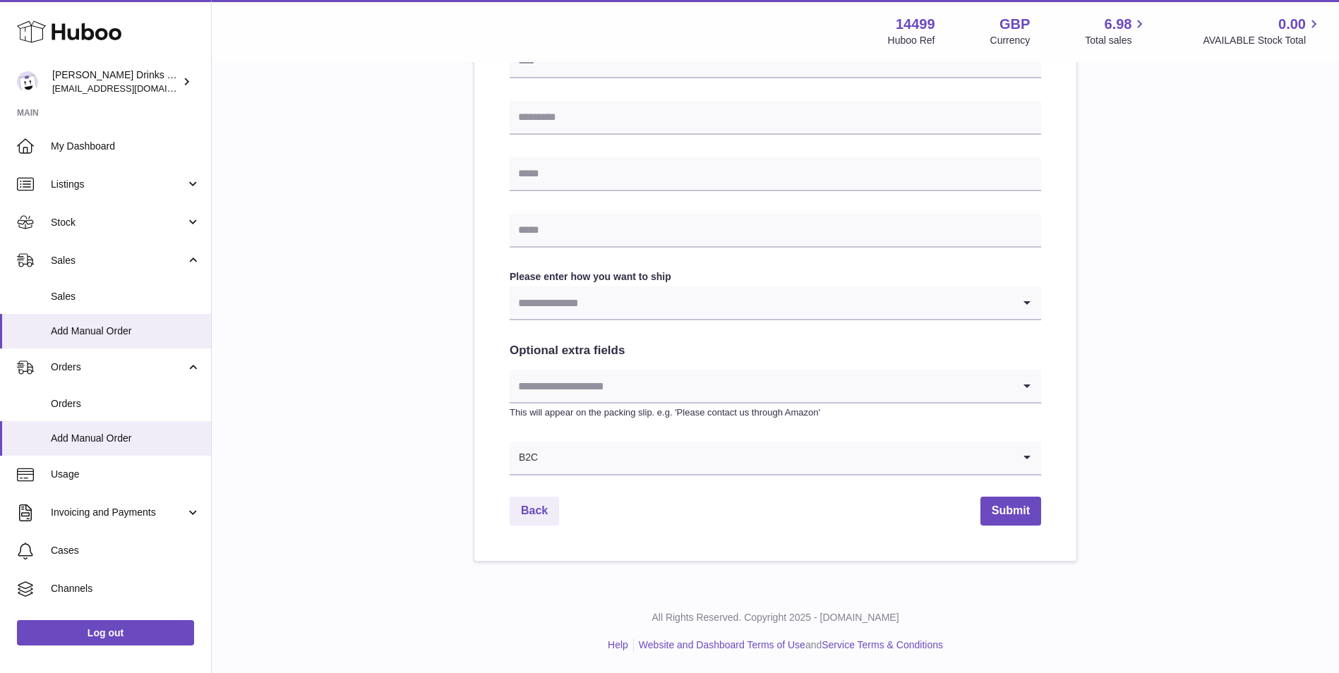
click at [587, 289] on input "Search for option" at bounding box center [760, 303] width 503 height 32
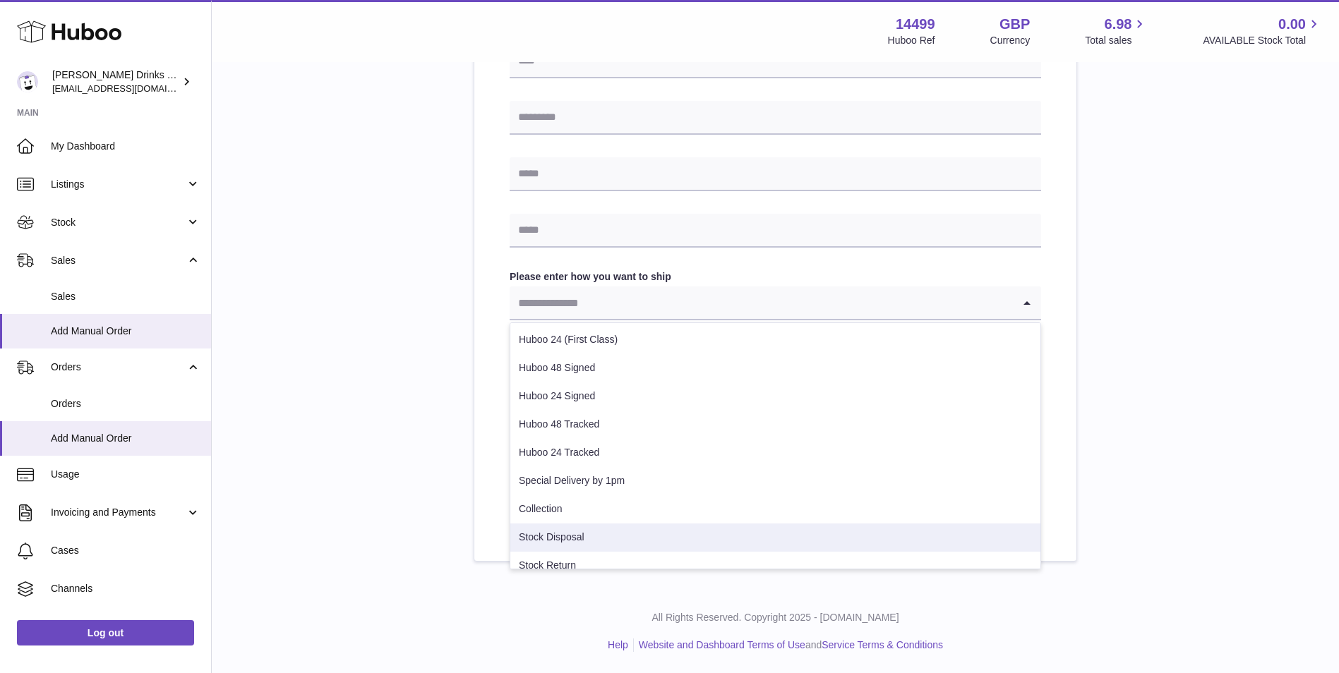
scroll to position [44, 0]
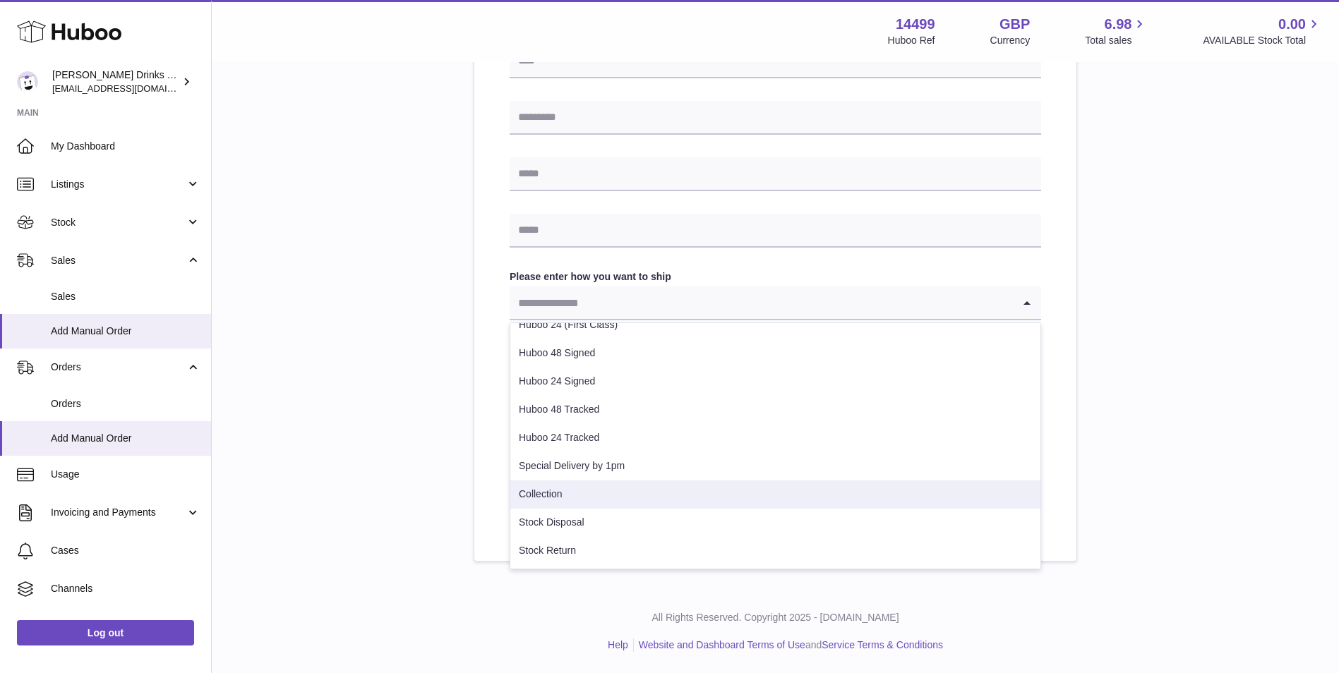
click at [573, 498] on li "Collection" at bounding box center [775, 495] width 530 height 28
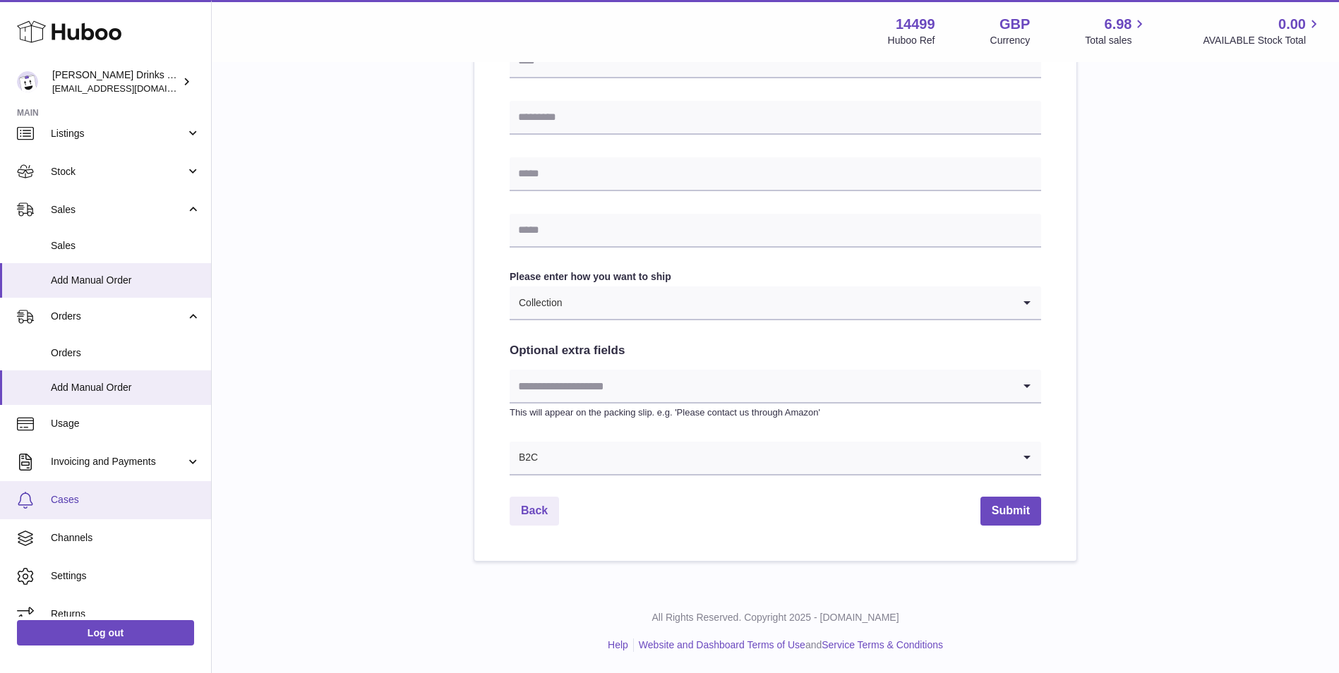
scroll to position [68, 0]
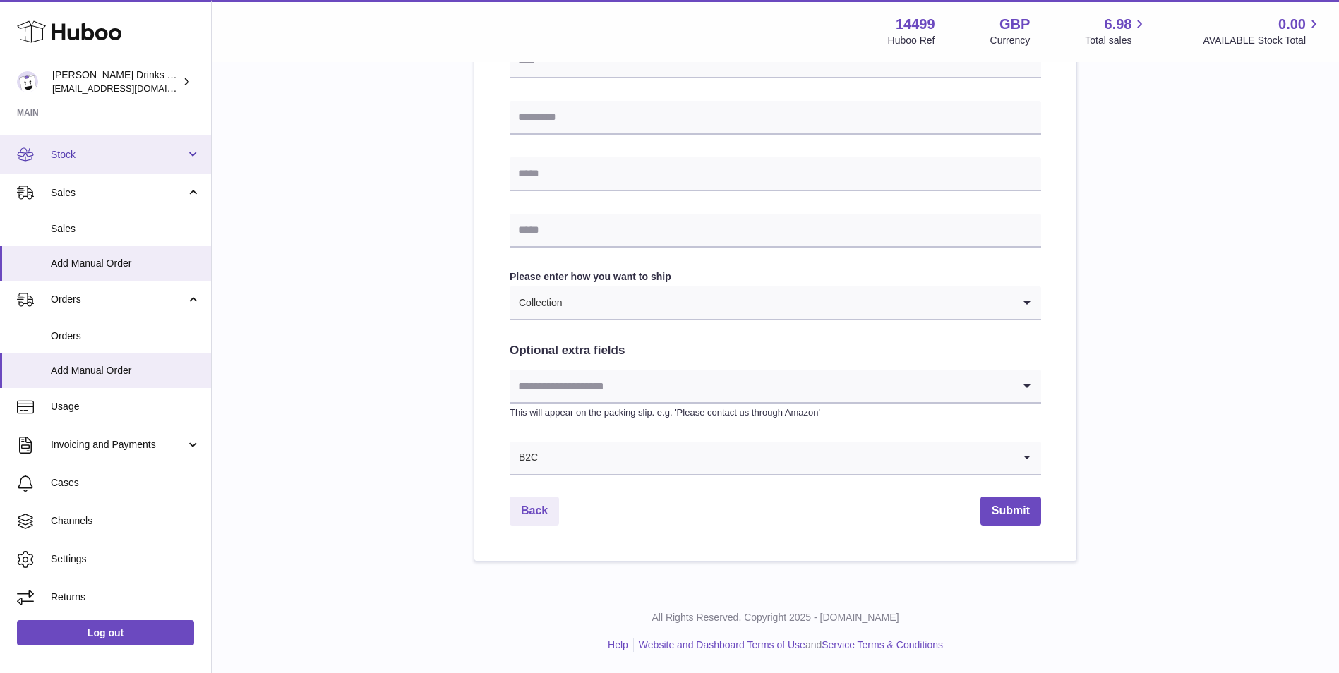
click at [115, 146] on link "Stock" at bounding box center [105, 154] width 211 height 38
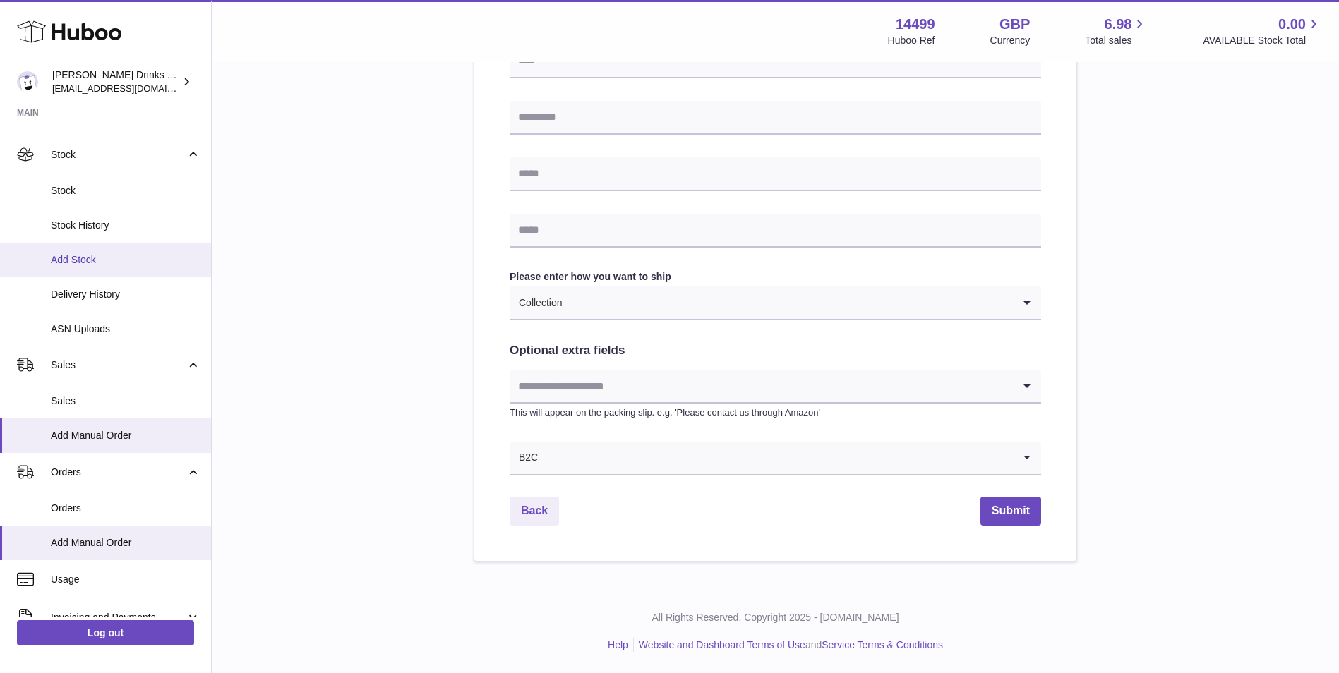
click at [121, 257] on span "Add Stock" at bounding box center [126, 259] width 150 height 13
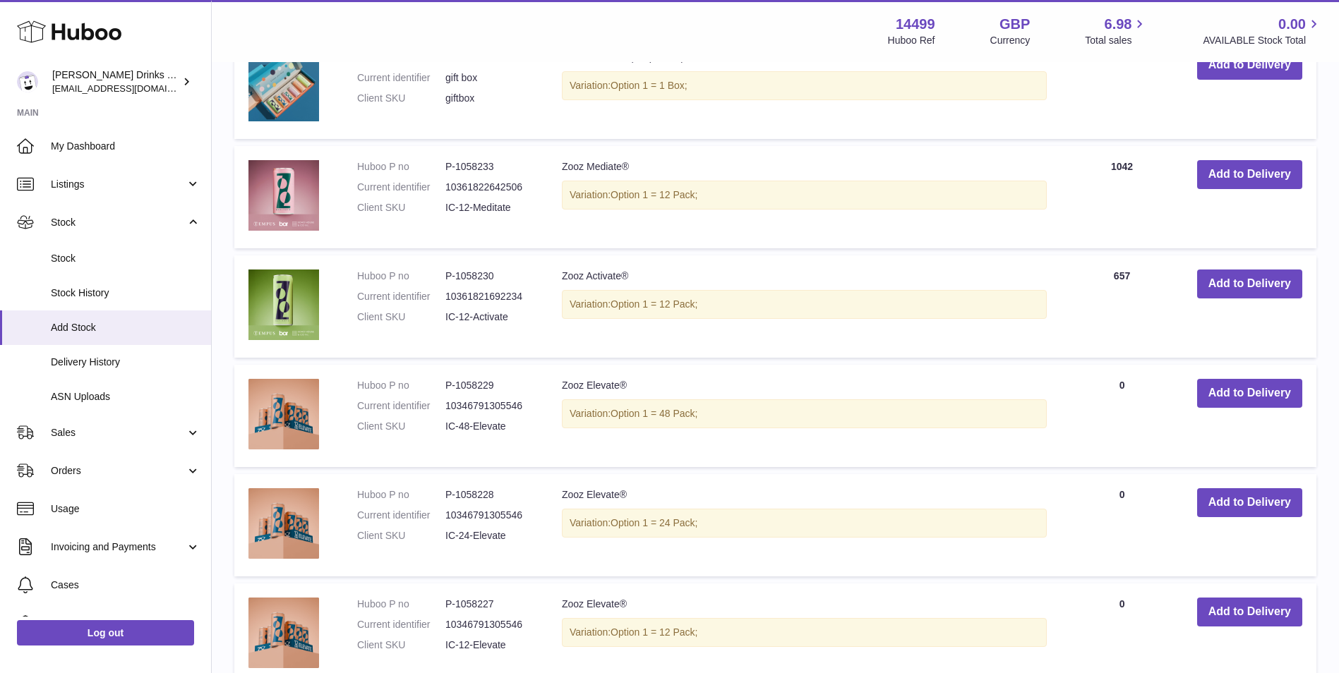
scroll to position [1176, 0]
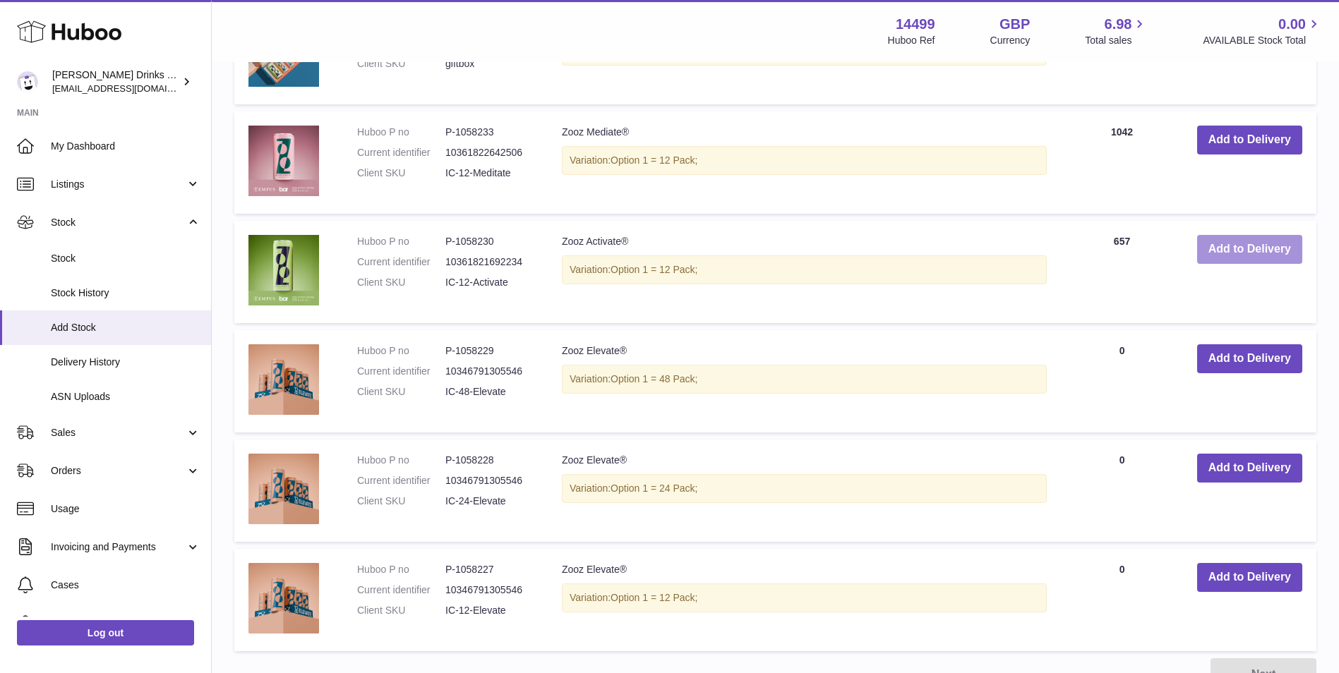
click at [1222, 242] on button "Add to Delivery" at bounding box center [1249, 249] width 105 height 29
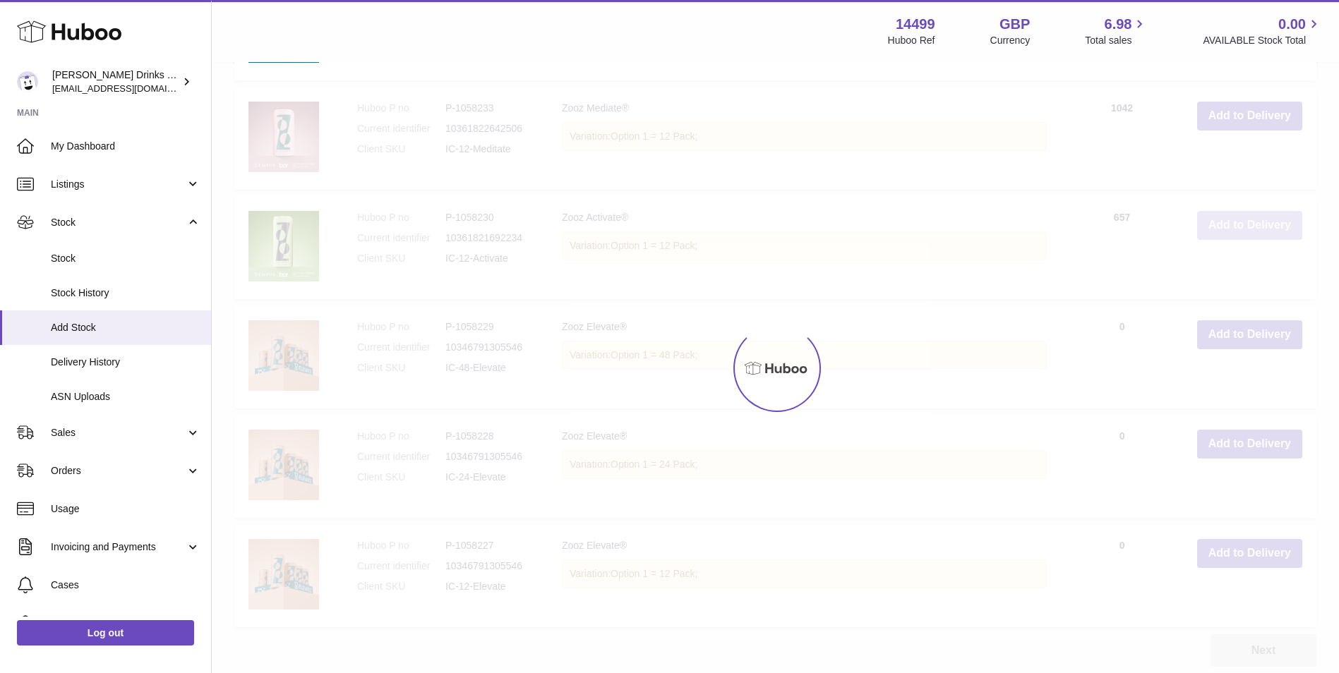
scroll to position [1315, 0]
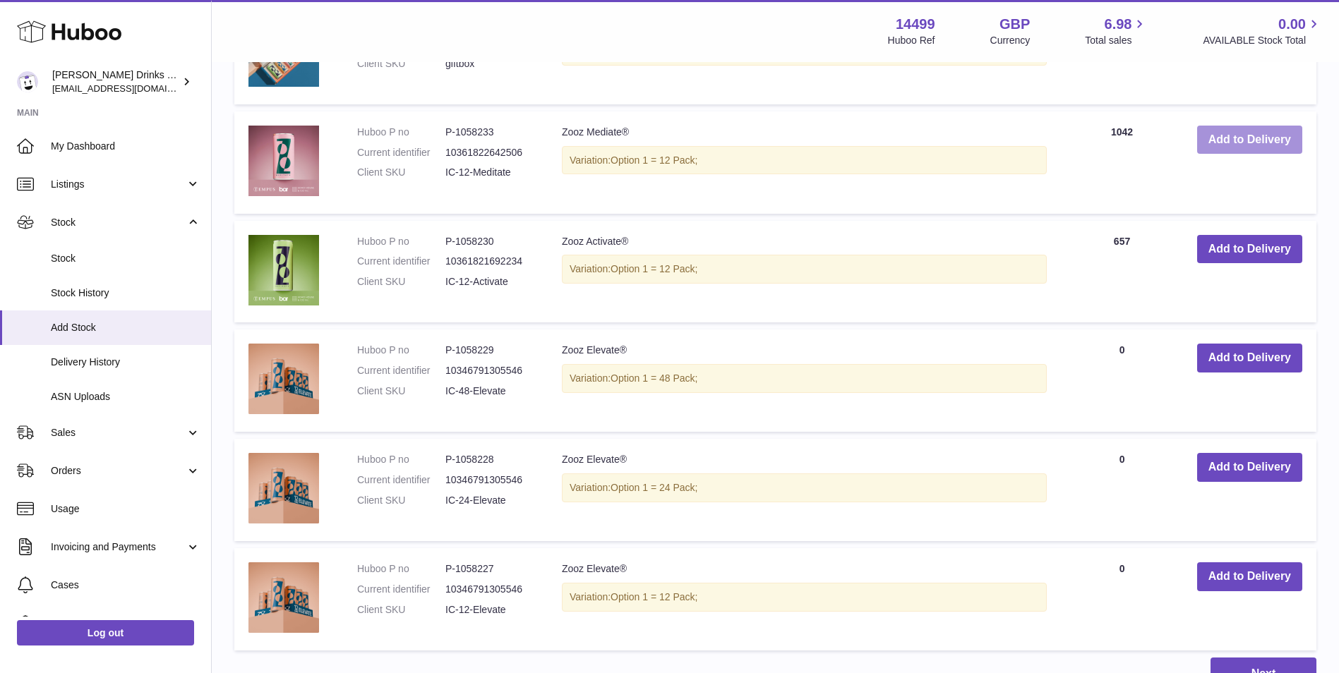
click at [1242, 140] on button "Add to Delivery" at bounding box center [1249, 140] width 105 height 29
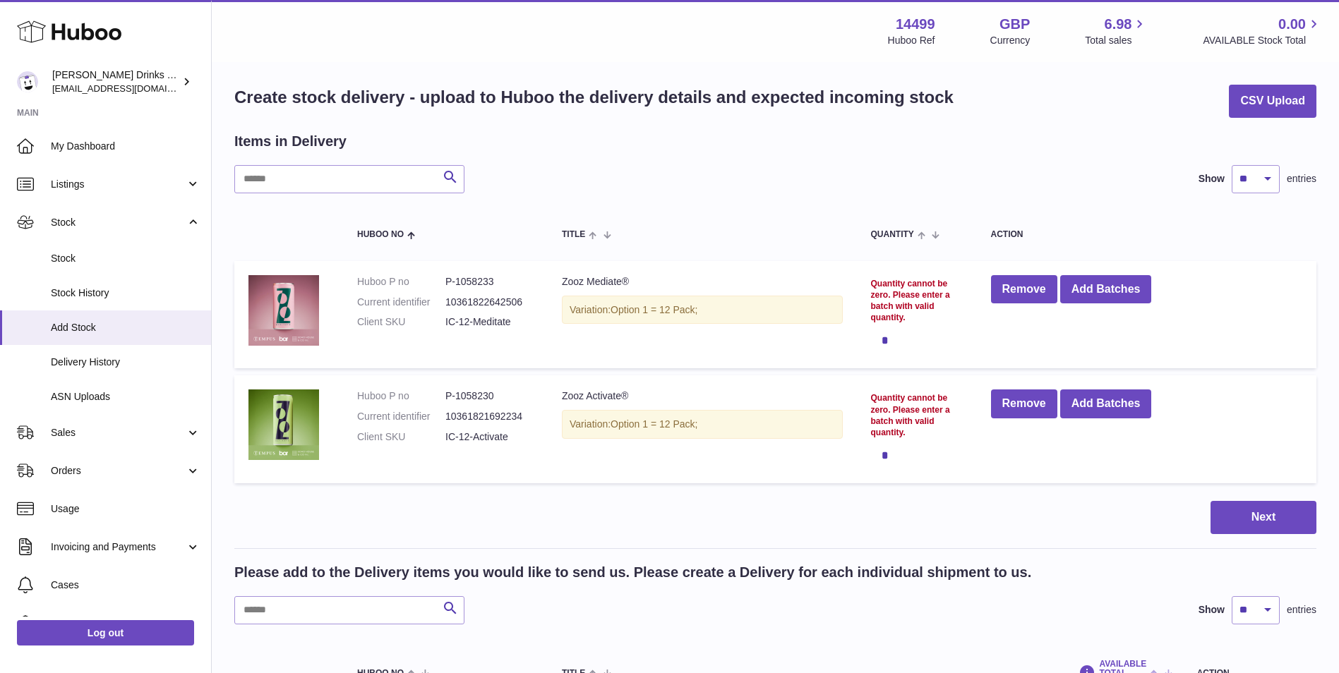
scroll to position [0, 0]
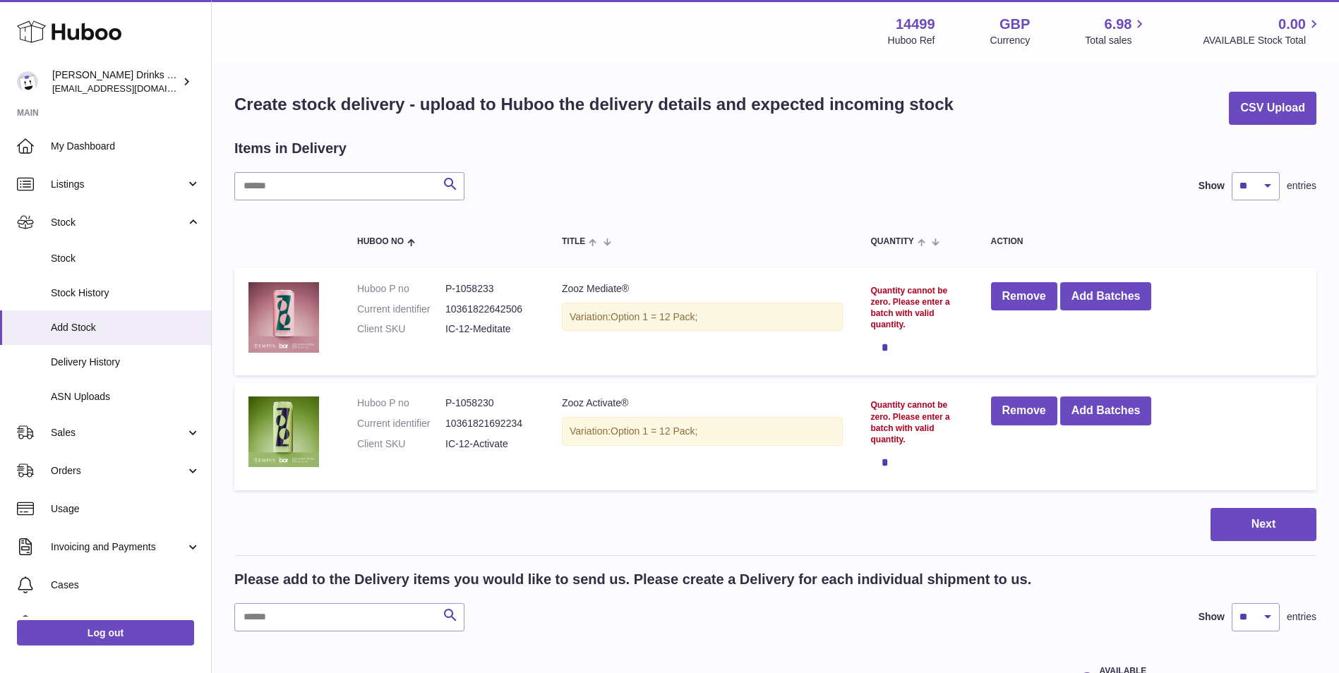
drag, startPoint x: 894, startPoint y: 349, endPoint x: 857, endPoint y: 354, distance: 37.0
click at [857, 354] on tr "Huboo P no P-1058233 Current identifier 10361822642506 Client SKU IC-12-Meditat…" at bounding box center [775, 322] width 1082 height 108
drag, startPoint x: 857, startPoint y: 354, endPoint x: 902, endPoint y: 344, distance: 45.4
click at [902, 344] on div "*" at bounding box center [917, 347] width 92 height 28
click at [132, 189] on span "Listings" at bounding box center [118, 184] width 135 height 13
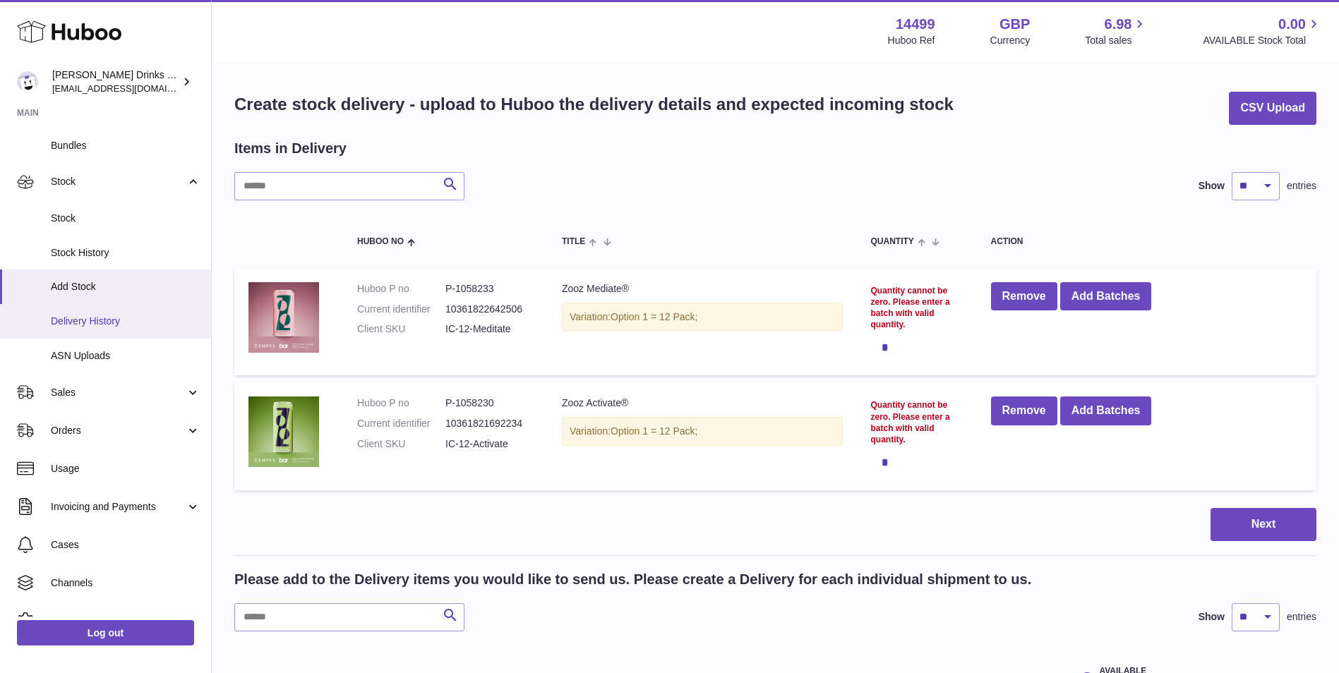
scroll to position [205, 0]
